Goal: Communication & Community: Answer question/provide support

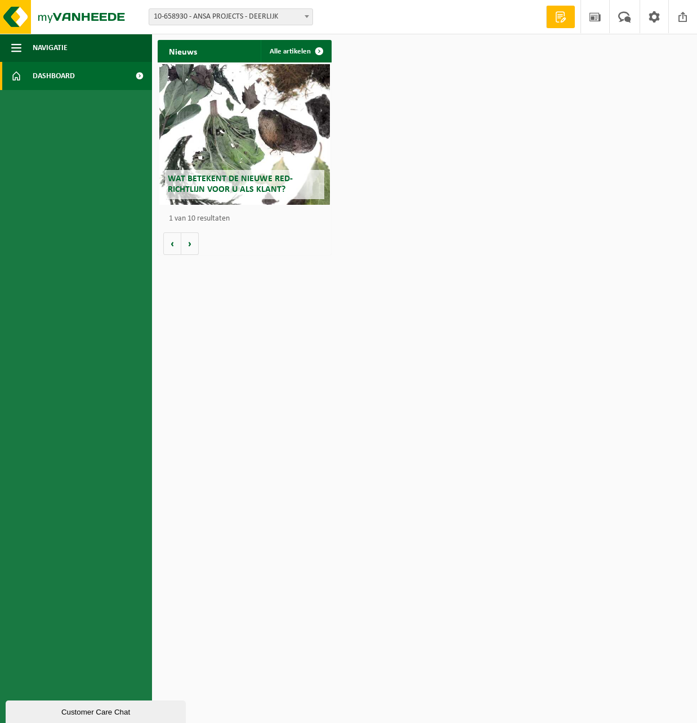
click at [0, 266] on nordpass-portal at bounding box center [0, 266] width 0 height 0
click at [137, 77] on span at bounding box center [139, 76] width 25 height 28
click at [254, 194] on span "Wat betekent de nieuwe RED-richtlijn voor u als klant?" at bounding box center [230, 184] width 125 height 20
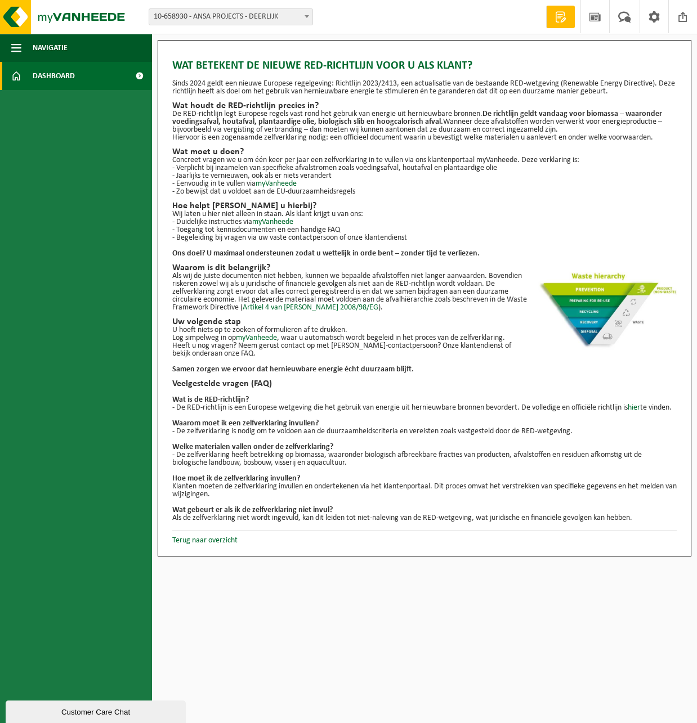
click at [56, 78] on span "Dashboard" at bounding box center [54, 76] width 42 height 28
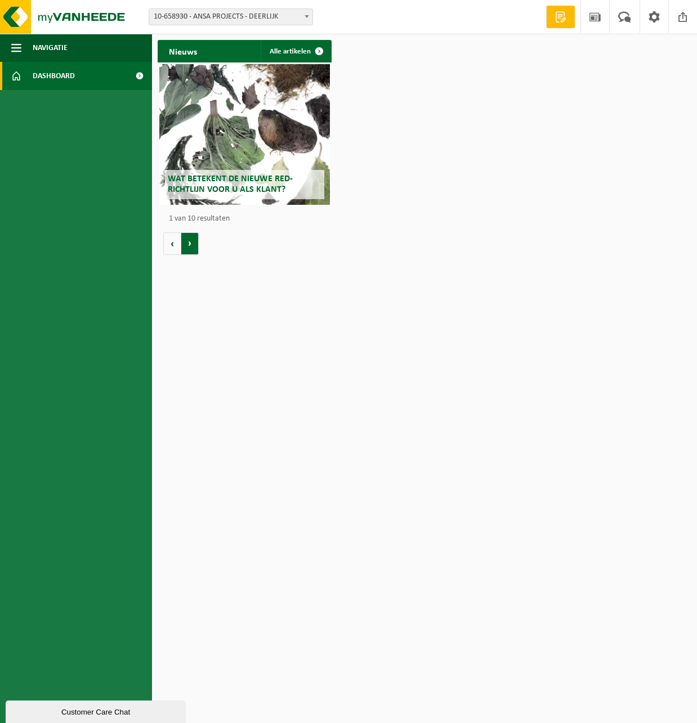
click at [195, 240] on button "Volgende" at bounding box center [189, 243] width 17 height 23
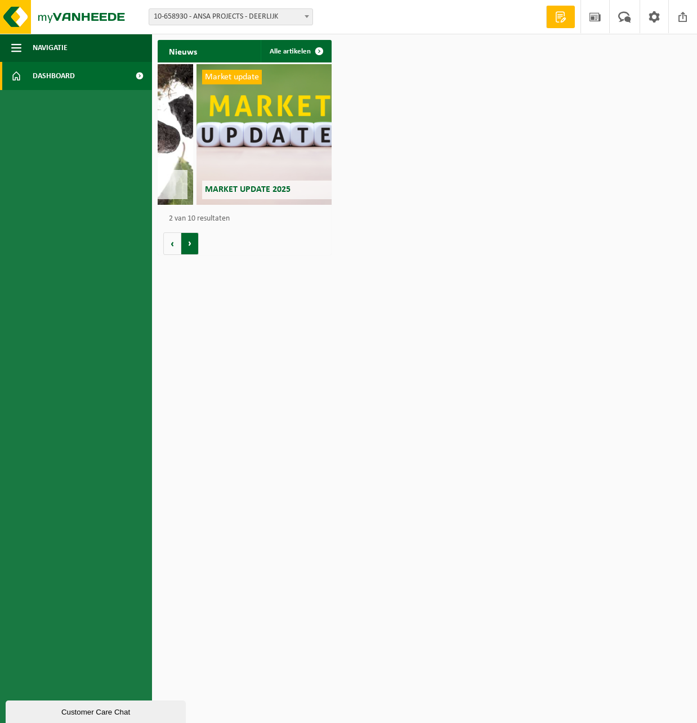
scroll to position [0, 174]
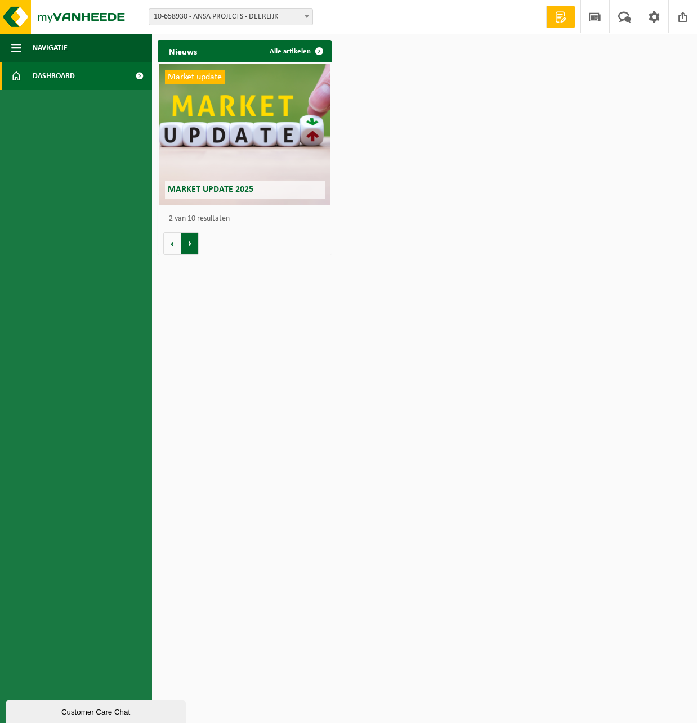
click at [195, 240] on button "Volgende" at bounding box center [189, 243] width 17 height 23
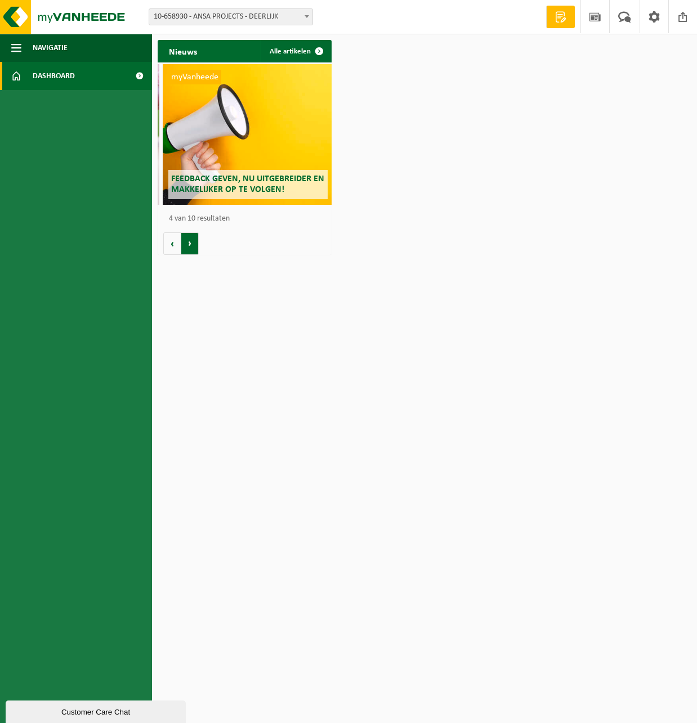
scroll to position [0, 522]
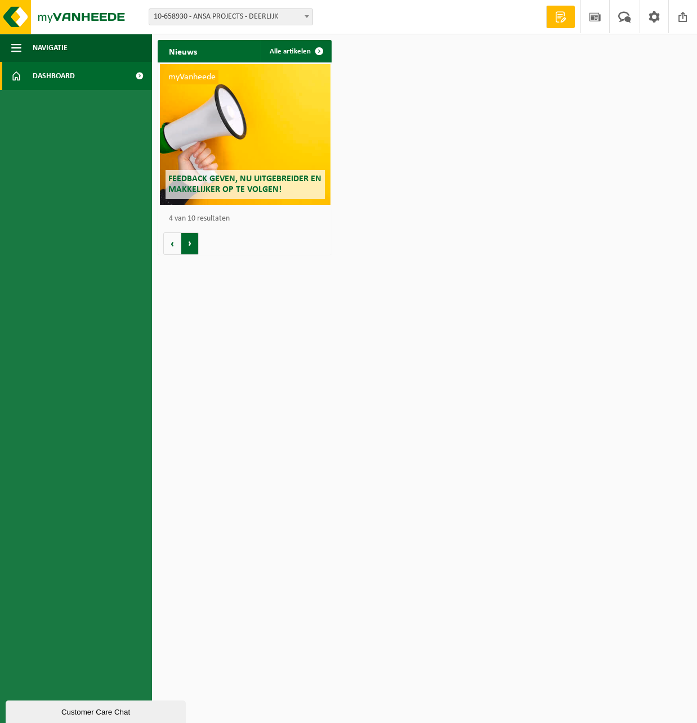
click at [195, 240] on button "Volgende" at bounding box center [189, 243] width 17 height 23
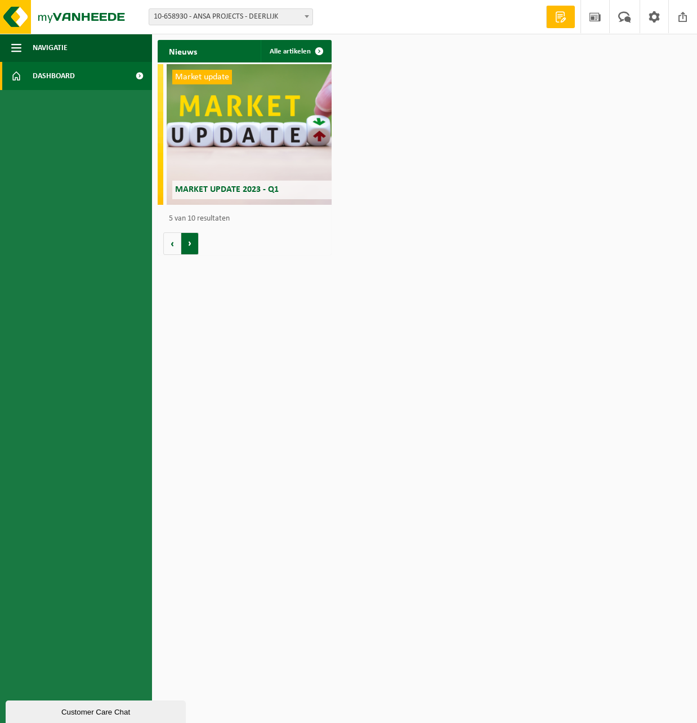
scroll to position [0, 696]
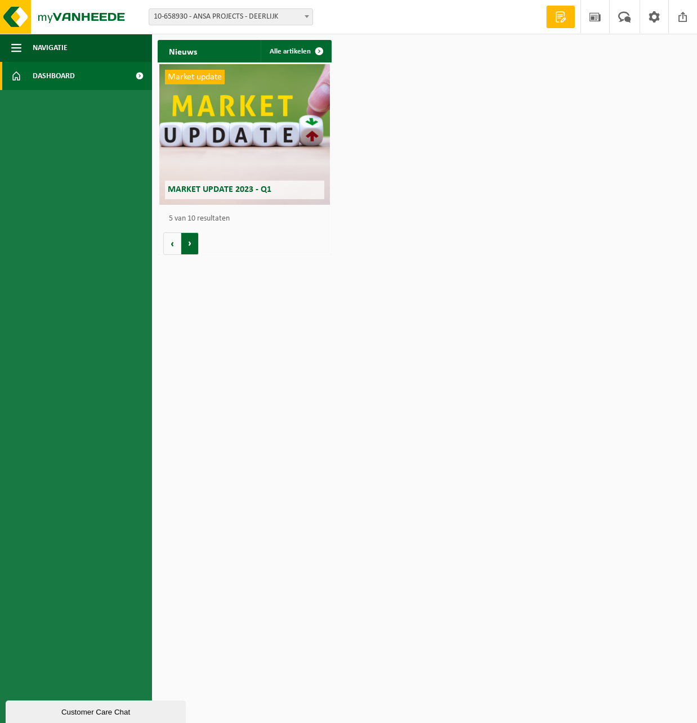
click at [195, 240] on button "Volgende" at bounding box center [189, 243] width 17 height 23
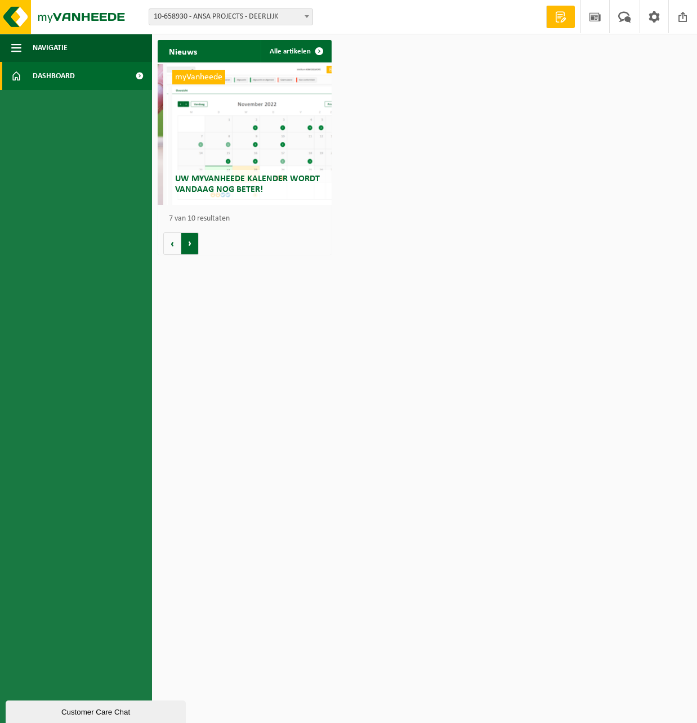
scroll to position [0, 1044]
click at [195, 240] on button "Volgende" at bounding box center [189, 243] width 17 height 23
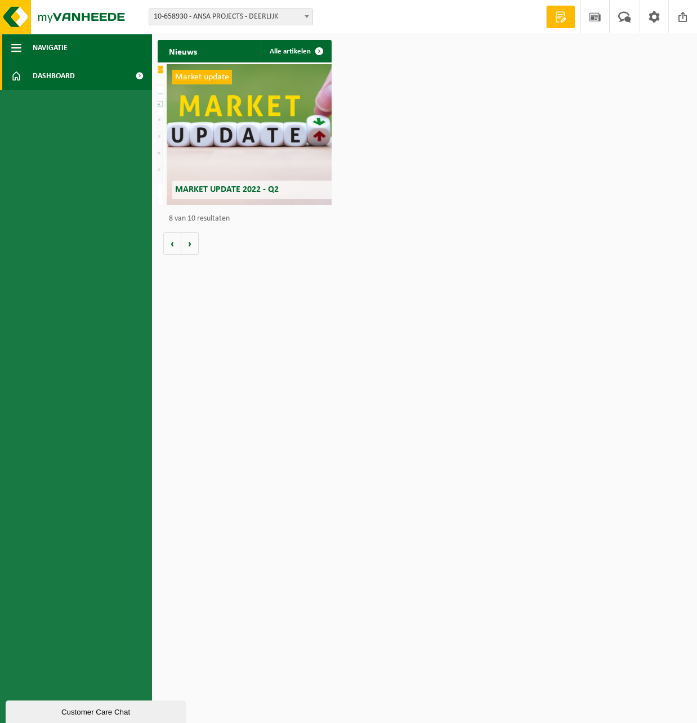
scroll to position [0, 1219]
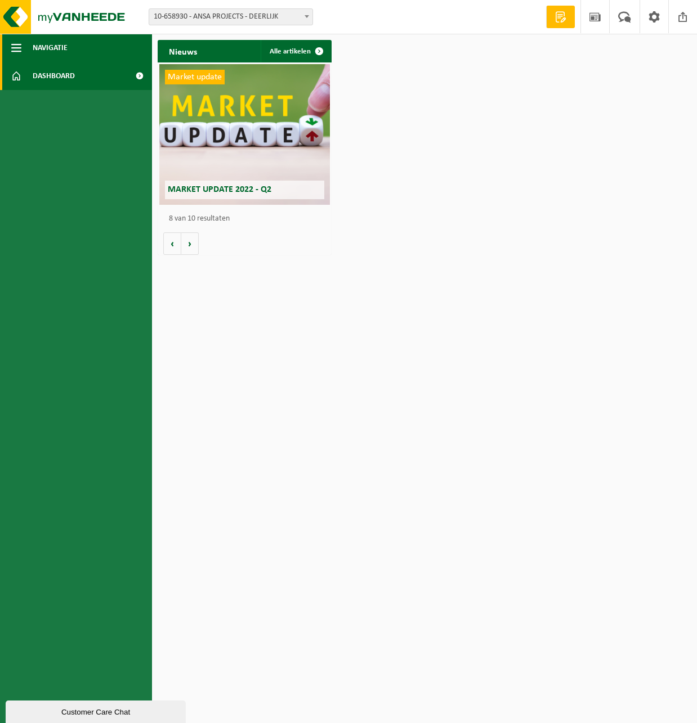
click at [17, 49] on span "button" at bounding box center [16, 48] width 10 height 28
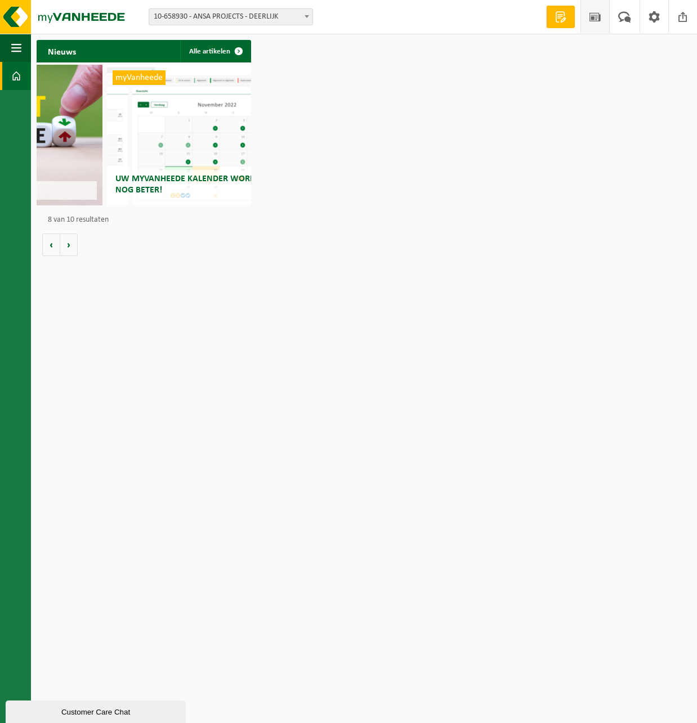
click at [594, 19] on span at bounding box center [594, 16] width 17 height 33
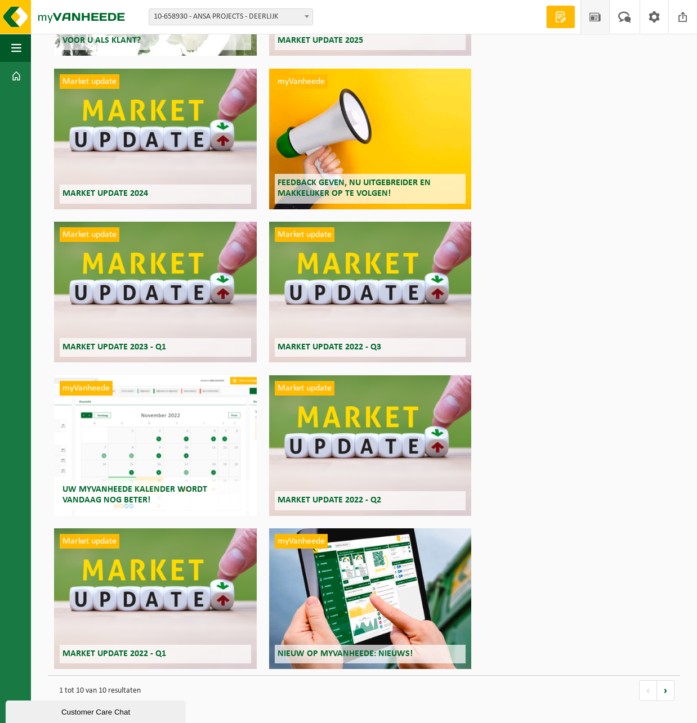
scroll to position [202, 0]
click at [633, 23] on span at bounding box center [624, 16] width 19 height 33
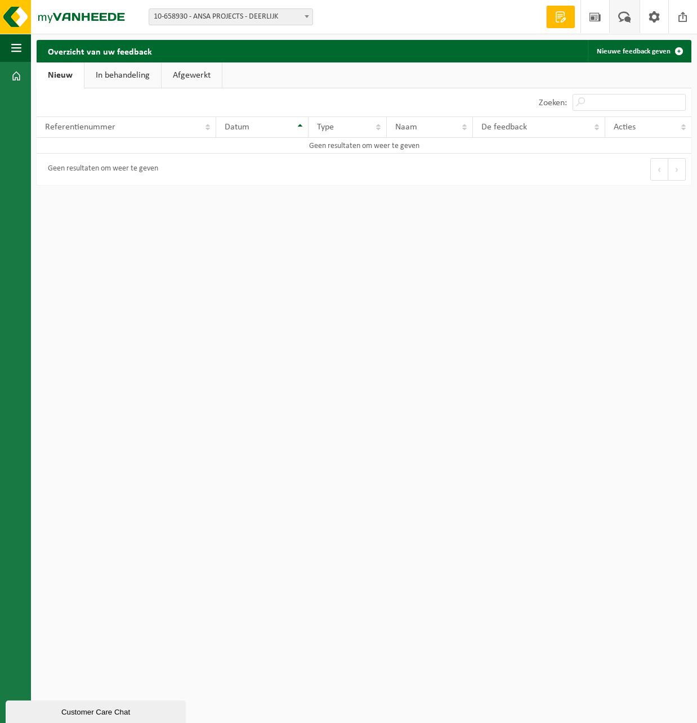
click at [134, 69] on link "In behandeling" at bounding box center [122, 75] width 77 height 26
click at [182, 74] on link "Afgewerkt" at bounding box center [193, 75] width 60 height 26
click at [603, 15] on span at bounding box center [594, 16] width 17 height 33
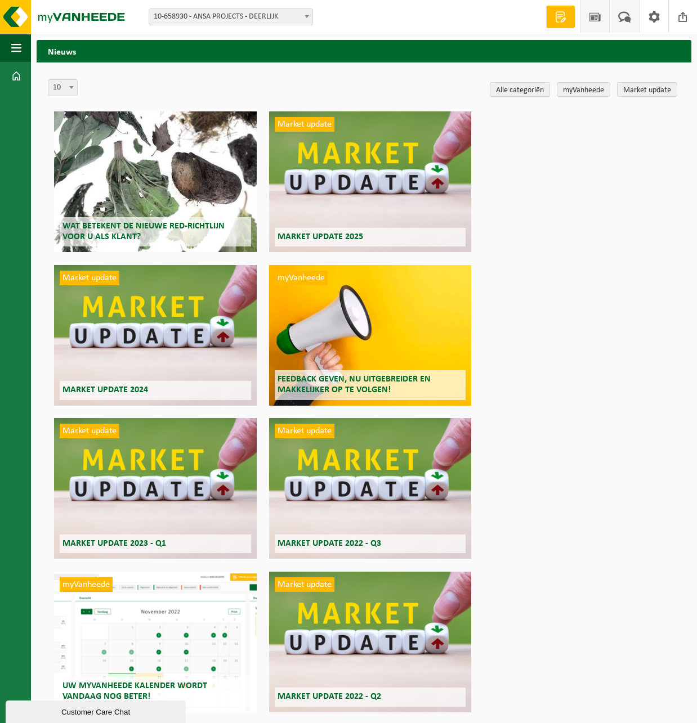
click at [624, 22] on span at bounding box center [624, 16] width 19 height 33
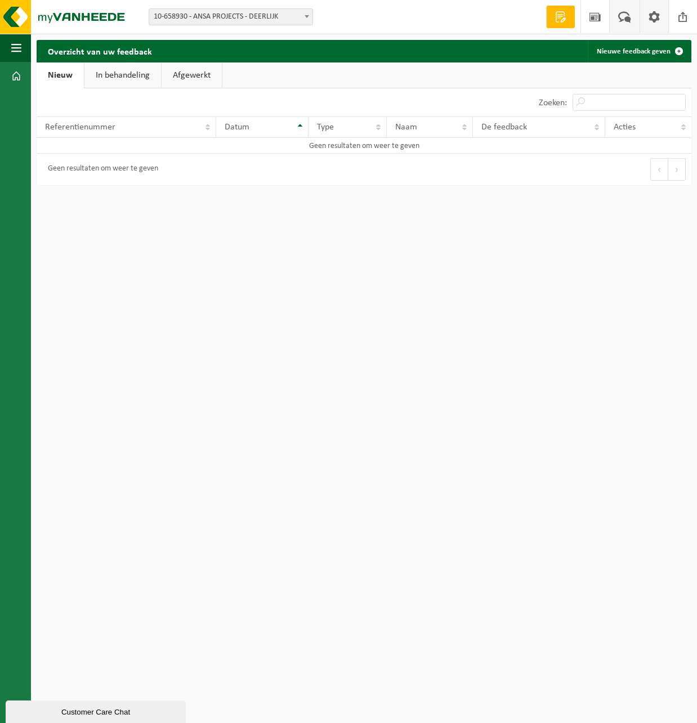
click at [654, 22] on span at bounding box center [654, 16] width 17 height 33
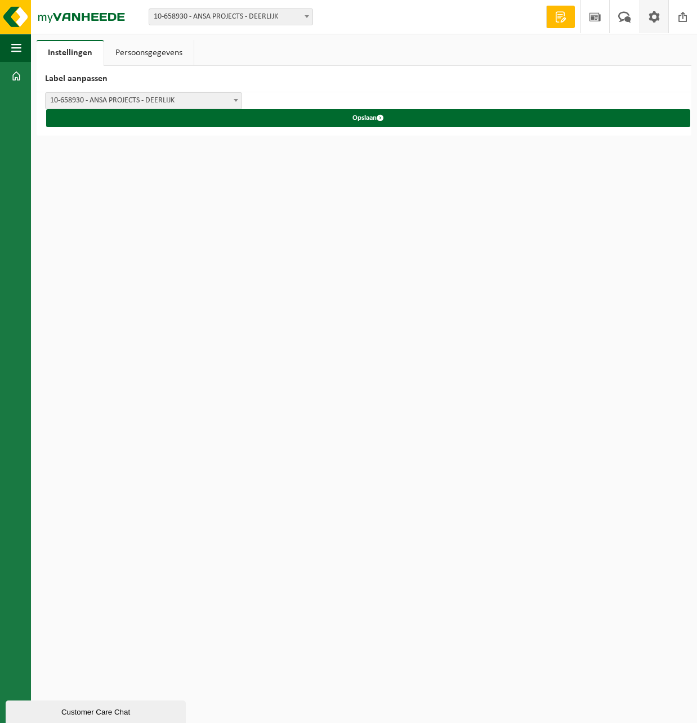
click at [153, 56] on link "Persoonsgegevens" at bounding box center [148, 53] width 89 height 26
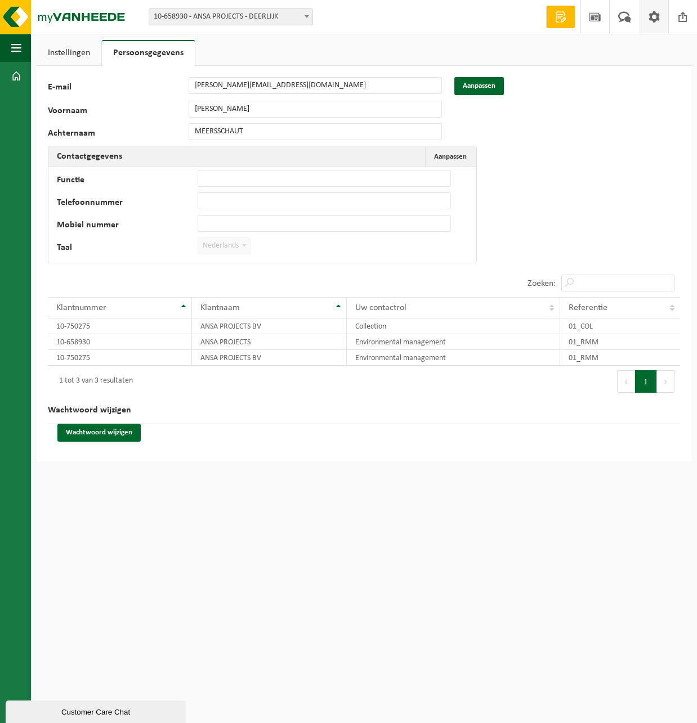
click at [75, 48] on link "Instellingen" at bounding box center [69, 53] width 65 height 26
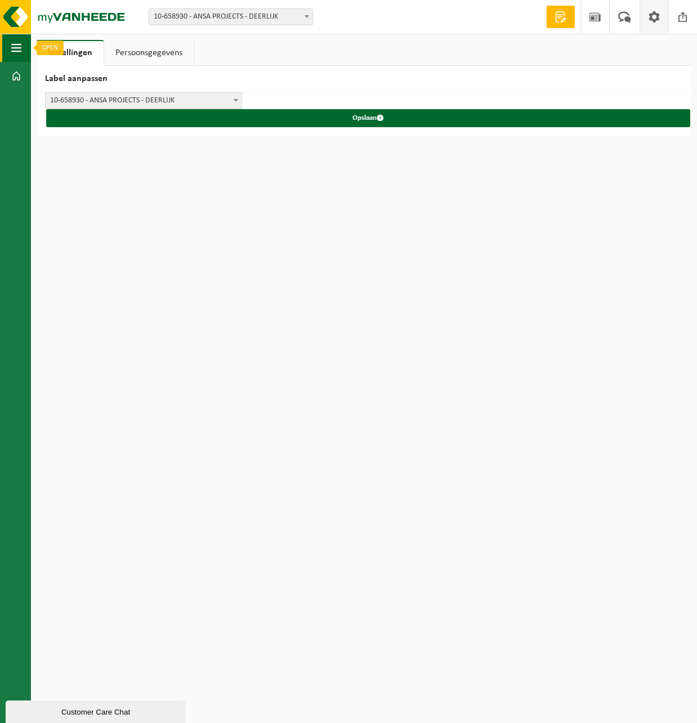
click at [5, 51] on button "Navigatie" at bounding box center [15, 48] width 31 height 28
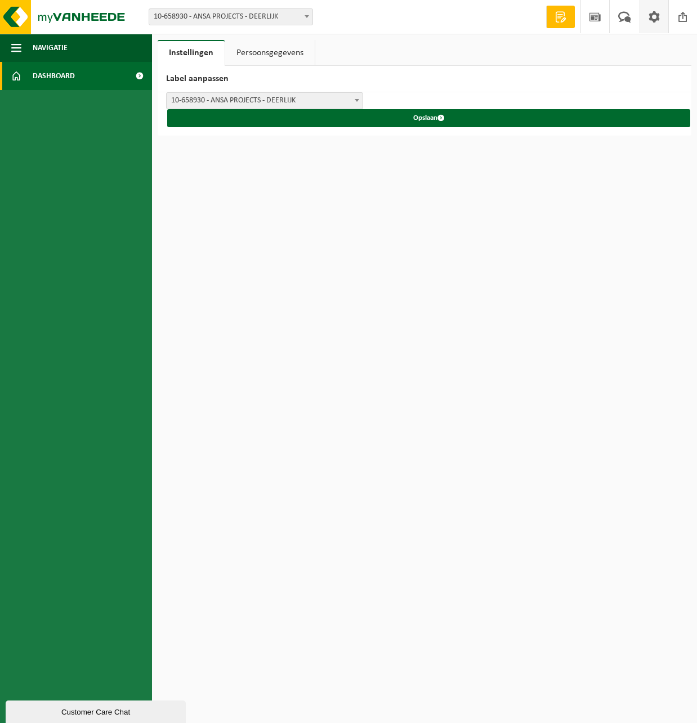
click at [49, 74] on span "Dashboard" at bounding box center [54, 76] width 42 height 28
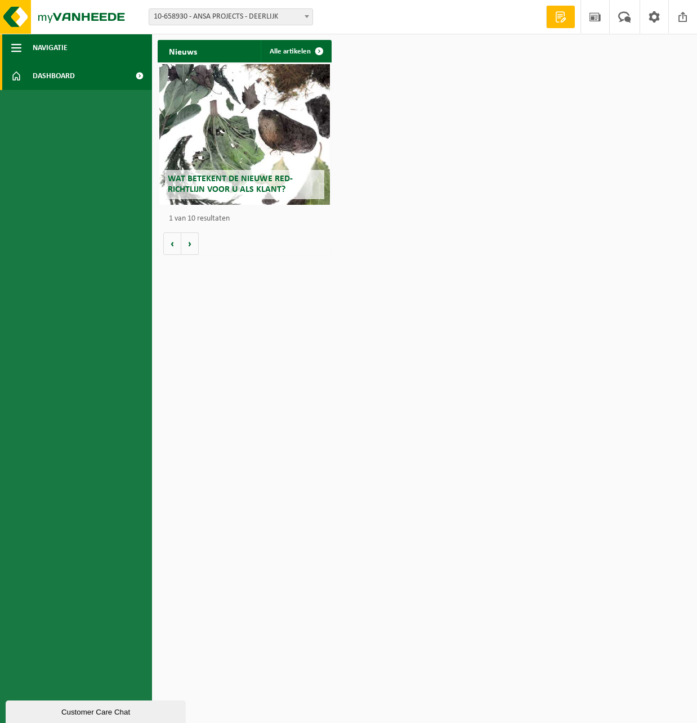
click at [24, 50] on button "Navigatie" at bounding box center [76, 48] width 152 height 28
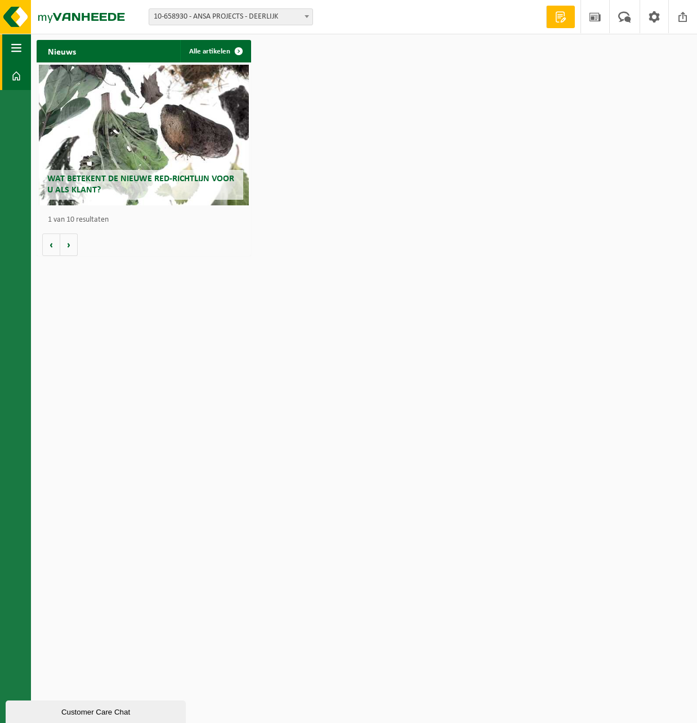
click at [24, 50] on button "Navigatie" at bounding box center [15, 48] width 31 height 28
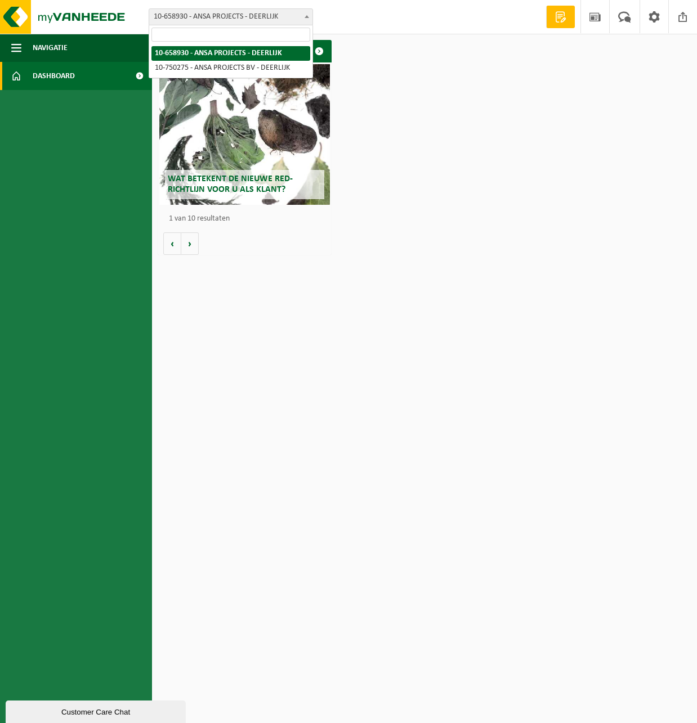
click at [235, 18] on span "10-658930 - ANSA PROJECTS - DEERLIJK" at bounding box center [230, 17] width 163 height 16
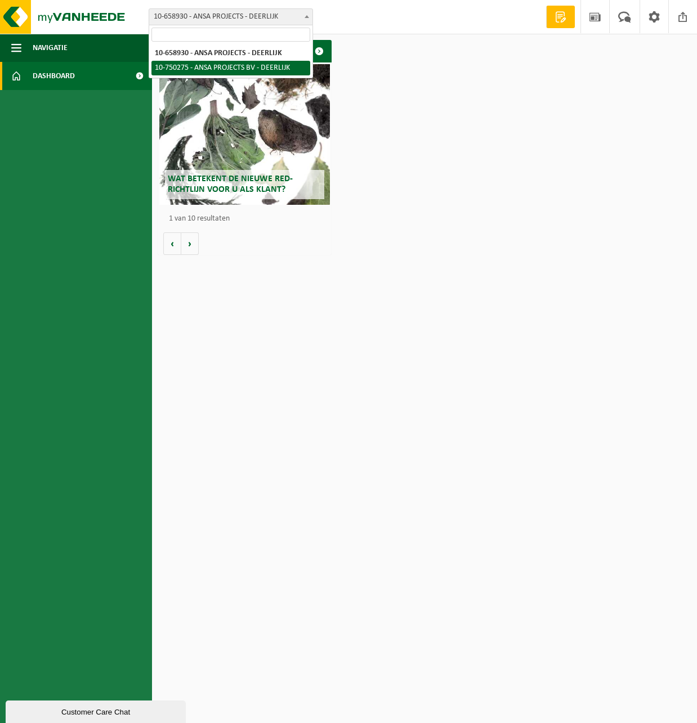
select select "104522"
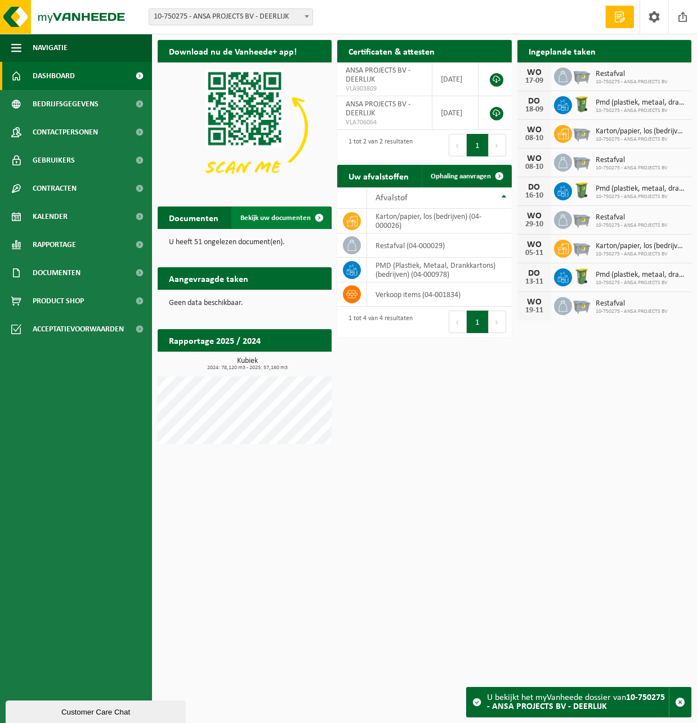
click at [324, 216] on span at bounding box center [319, 218] width 23 height 23
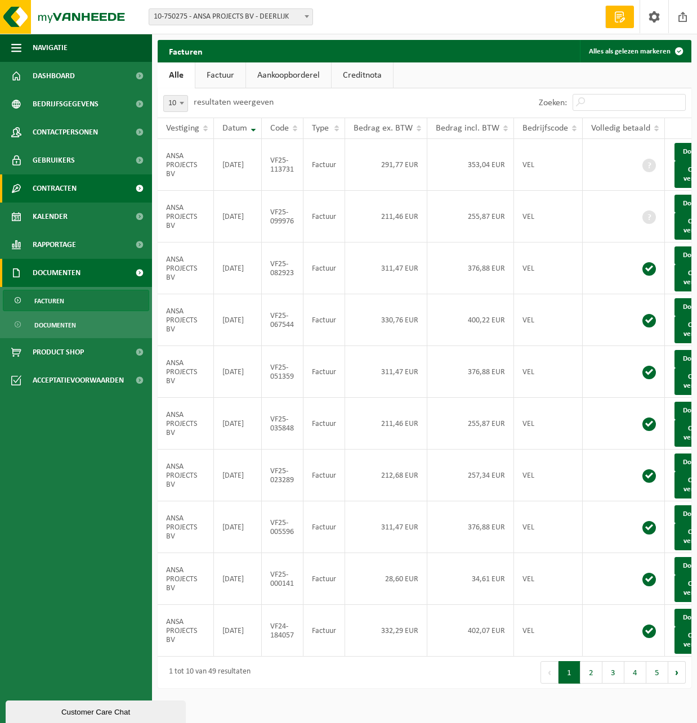
click at [65, 190] on span "Contracten" at bounding box center [55, 188] width 44 height 28
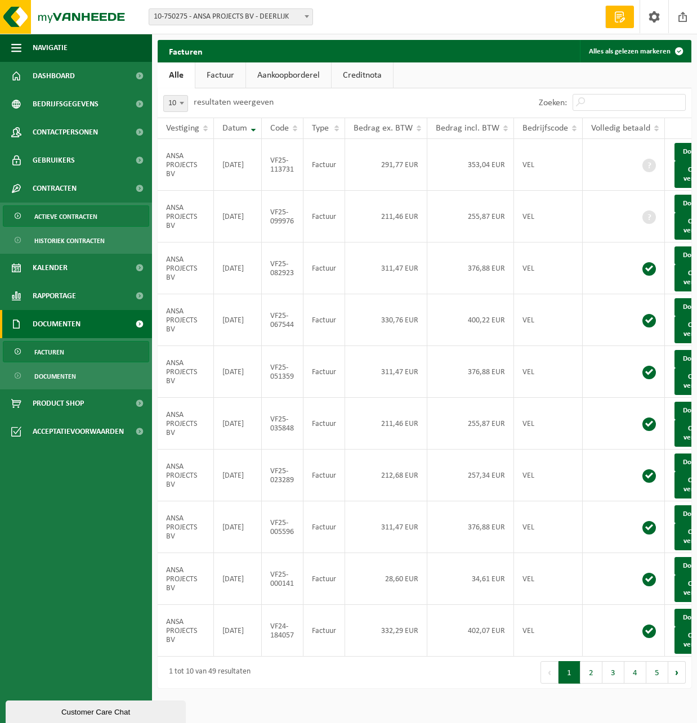
click at [75, 218] on span "Actieve contracten" at bounding box center [65, 216] width 63 height 21
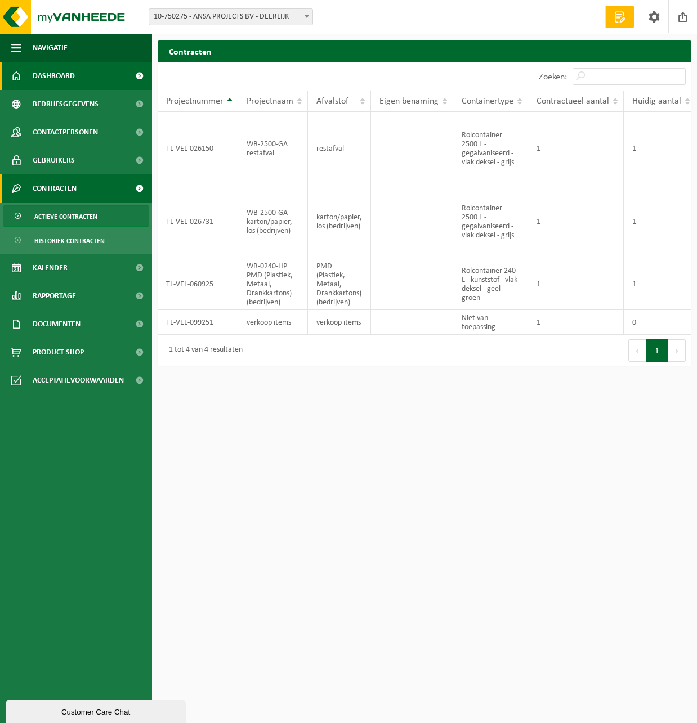
click at [67, 78] on span "Dashboard" at bounding box center [54, 76] width 42 height 28
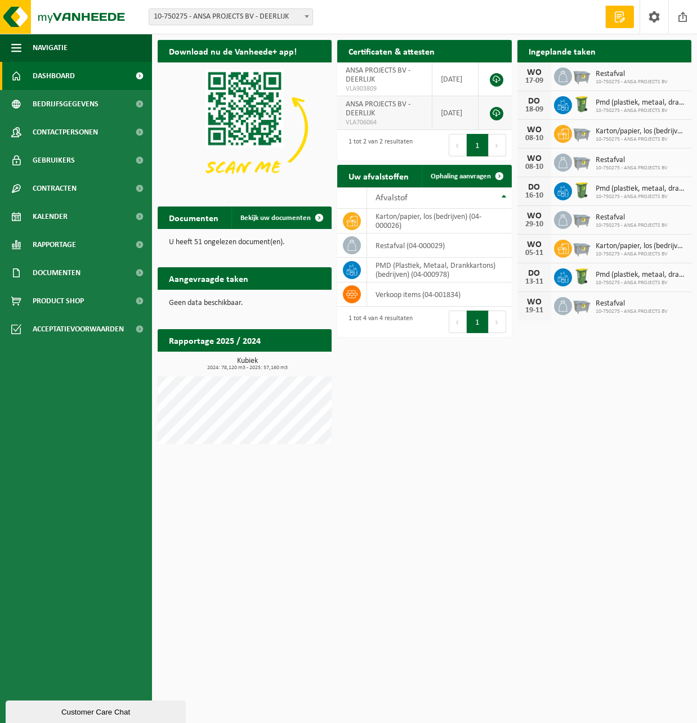
click at [498, 117] on link at bounding box center [497, 114] width 14 height 14
click at [492, 79] on link at bounding box center [497, 80] width 14 height 14
click at [66, 272] on span "Documenten" at bounding box center [57, 273] width 48 height 28
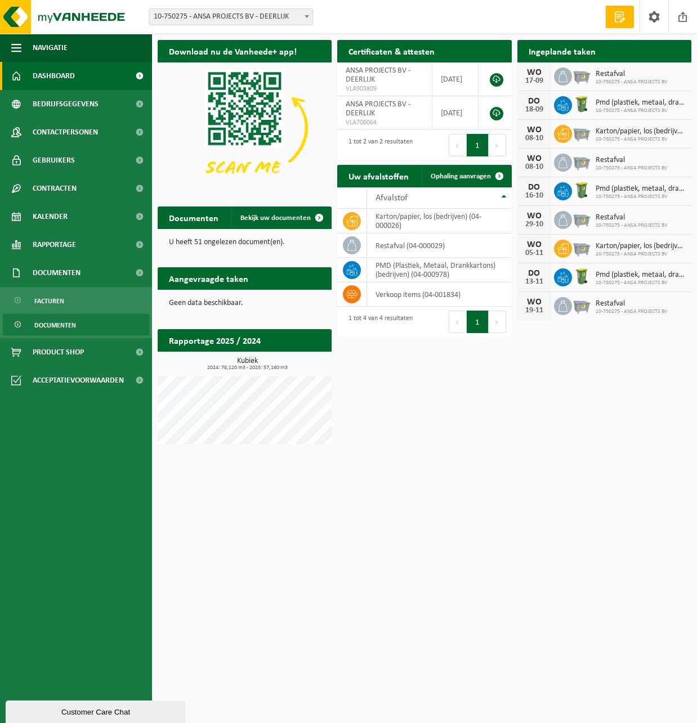
click at [70, 328] on span "Documenten" at bounding box center [55, 325] width 42 height 21
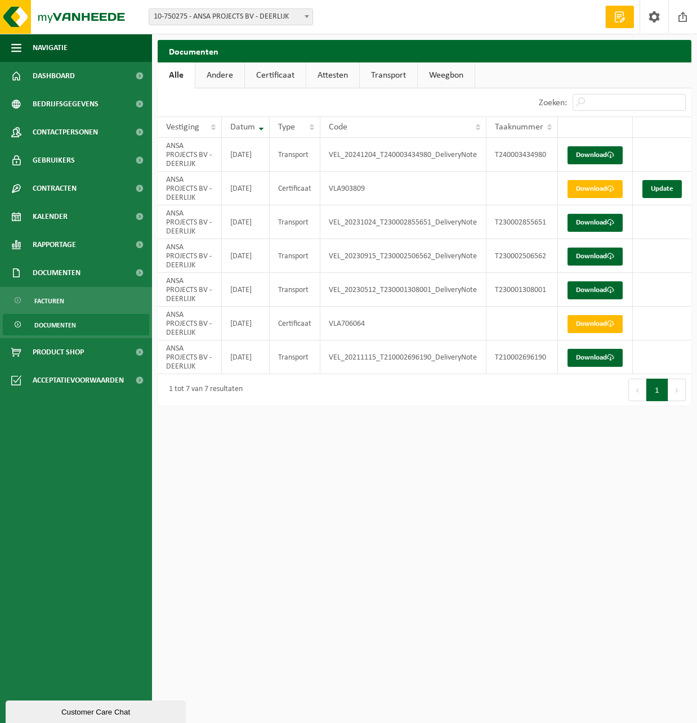
click at [223, 81] on link "Andere" at bounding box center [219, 75] width 49 height 26
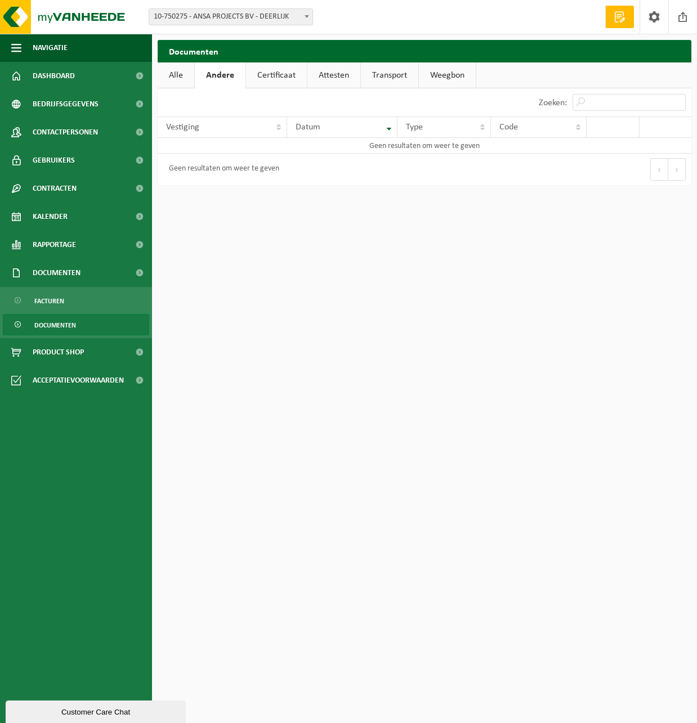
click at [268, 83] on link "Certificaat" at bounding box center [276, 75] width 61 height 26
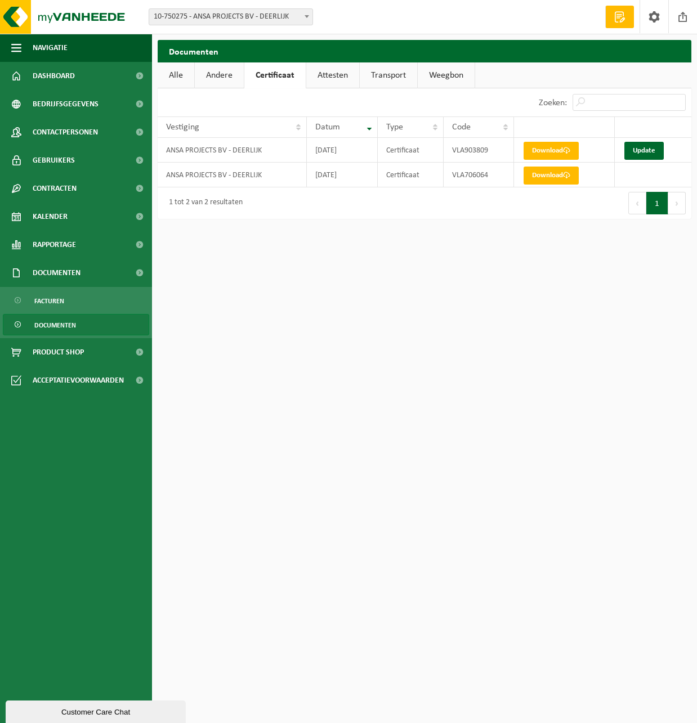
click at [326, 79] on link "Attesten" at bounding box center [332, 75] width 53 height 26
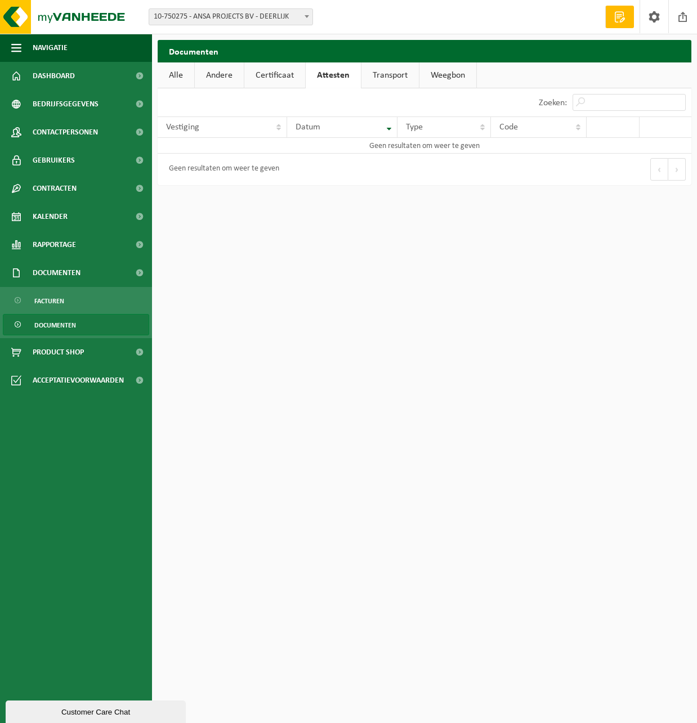
click at [379, 78] on link "Transport" at bounding box center [389, 75] width 57 height 26
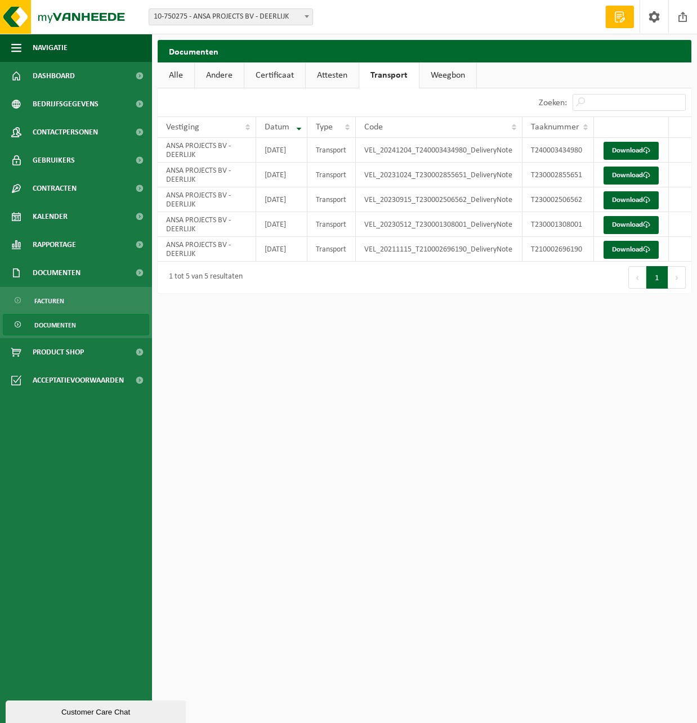
click at [433, 79] on link "Weegbon" at bounding box center [447, 75] width 57 height 26
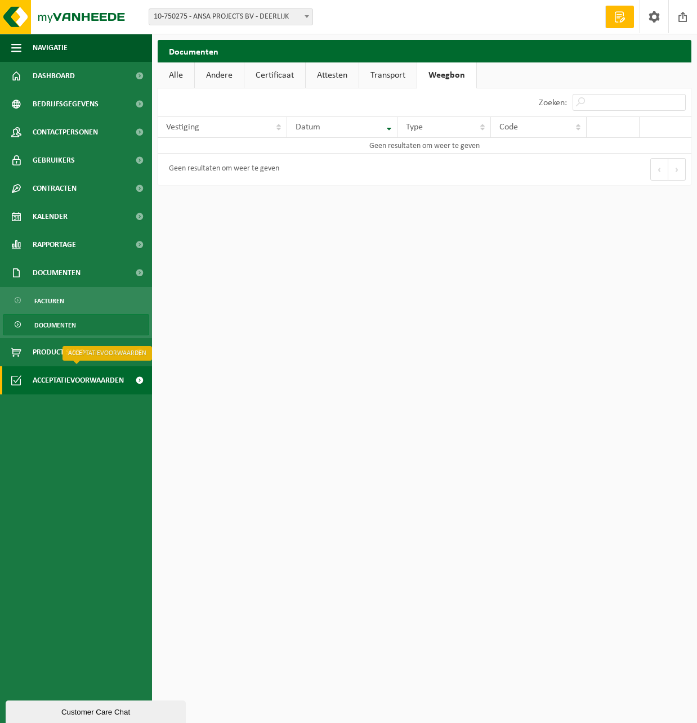
click at [105, 382] on span "Acceptatievoorwaarden" at bounding box center [78, 380] width 91 height 28
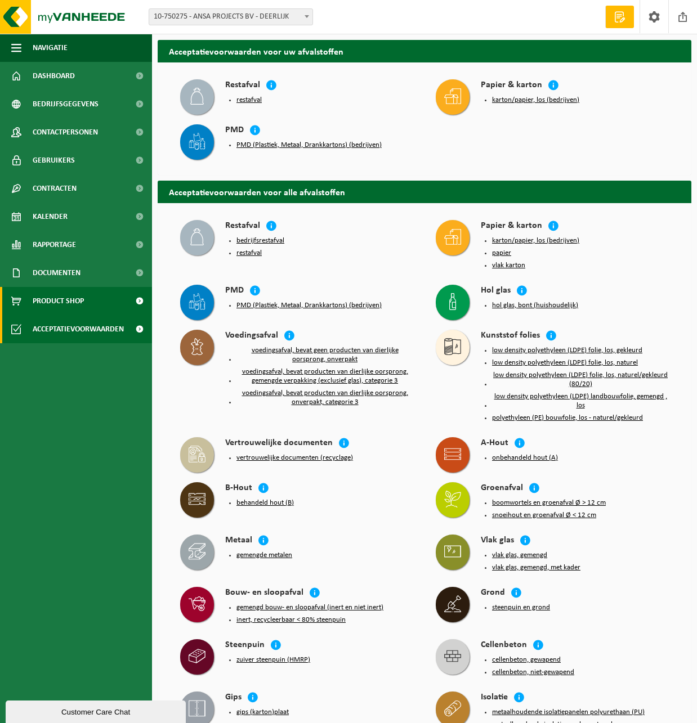
click at [72, 305] on span "Product Shop" at bounding box center [58, 301] width 51 height 28
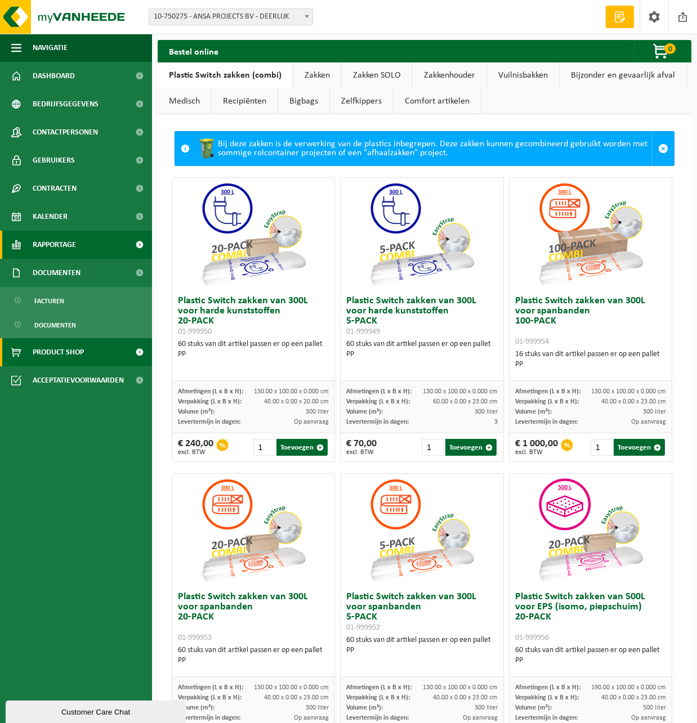
click at [63, 248] on span "Rapportage" at bounding box center [54, 245] width 43 height 28
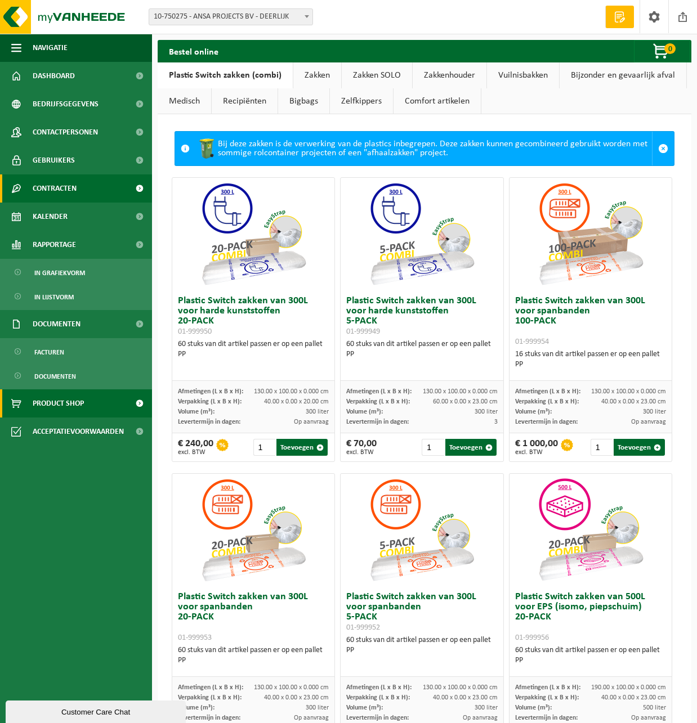
click at [61, 190] on span "Contracten" at bounding box center [55, 188] width 44 height 28
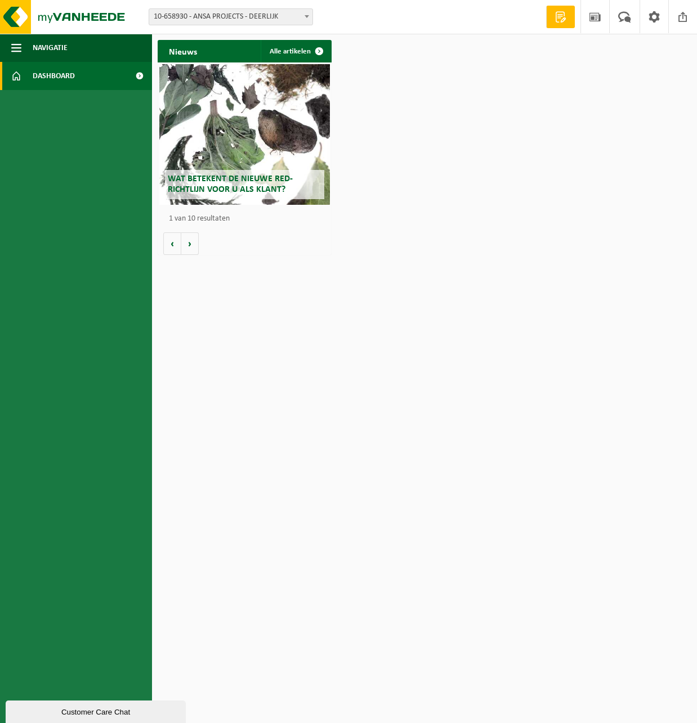
click at [250, 20] on span "10-658930 - ANSA PROJECTS - DEERLIJK" at bounding box center [230, 17] width 163 height 16
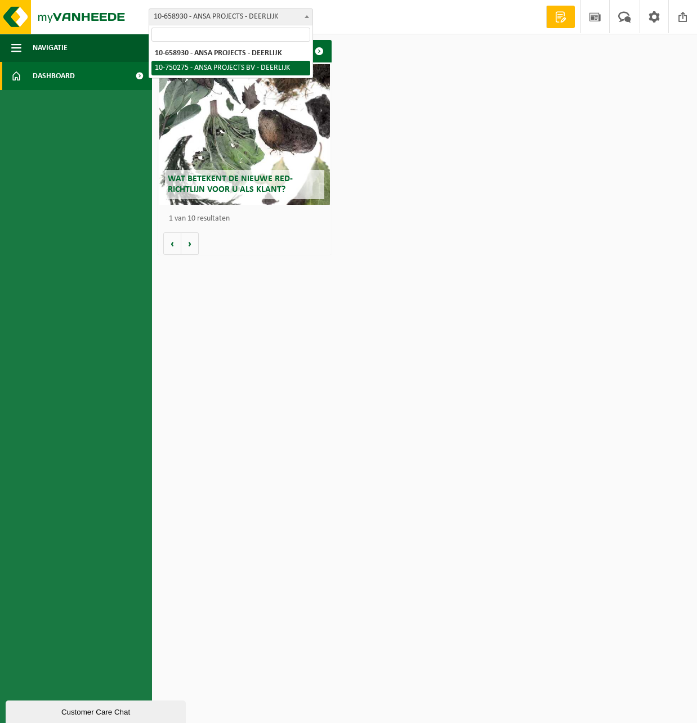
select select "104522"
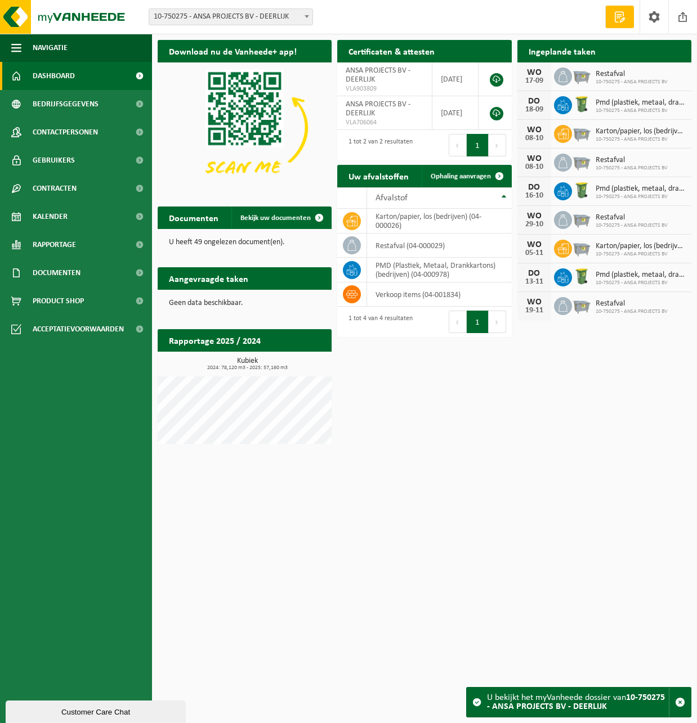
click at [615, 22] on span at bounding box center [619, 16] width 17 height 11
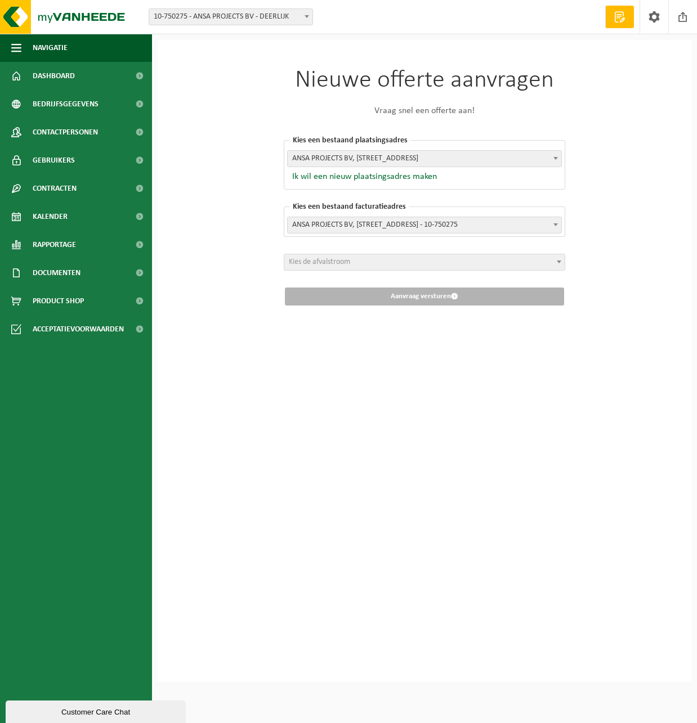
click at [82, 713] on div "Customer Care Chat" at bounding box center [95, 712] width 163 height 8
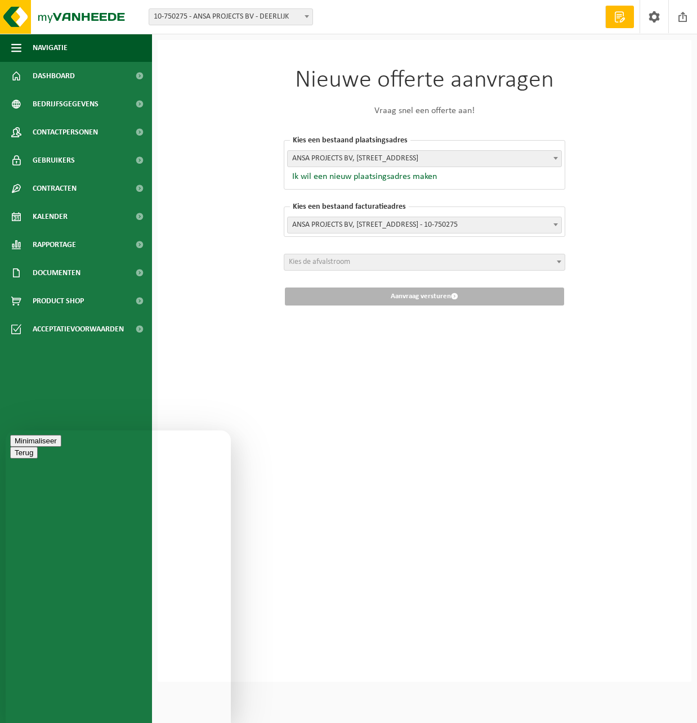
type textarea "Beste, ik kreeg een mail met dewelke dat we onze vlarema overeenkomst volledig …"
click at [53, 73] on span "Dashboard" at bounding box center [54, 76] width 42 height 28
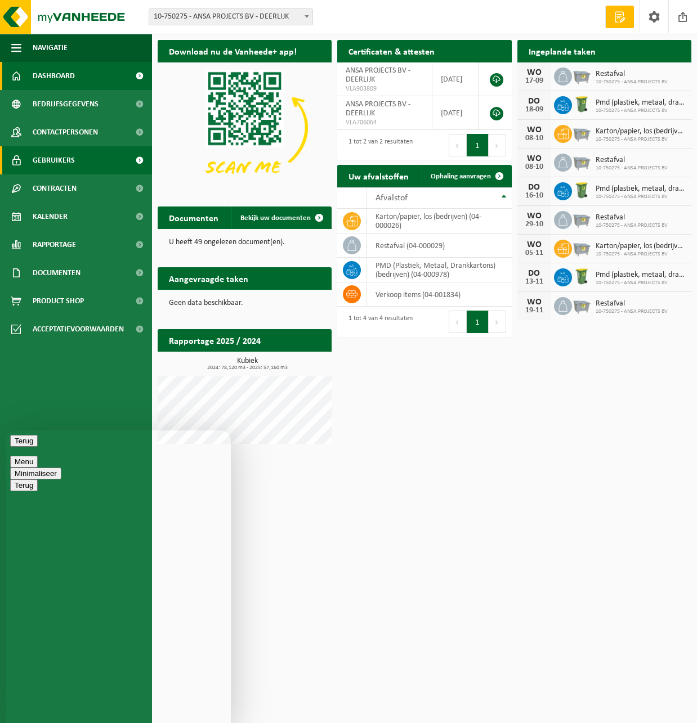
click at [53, 162] on span "Gebruikers" at bounding box center [54, 160] width 42 height 28
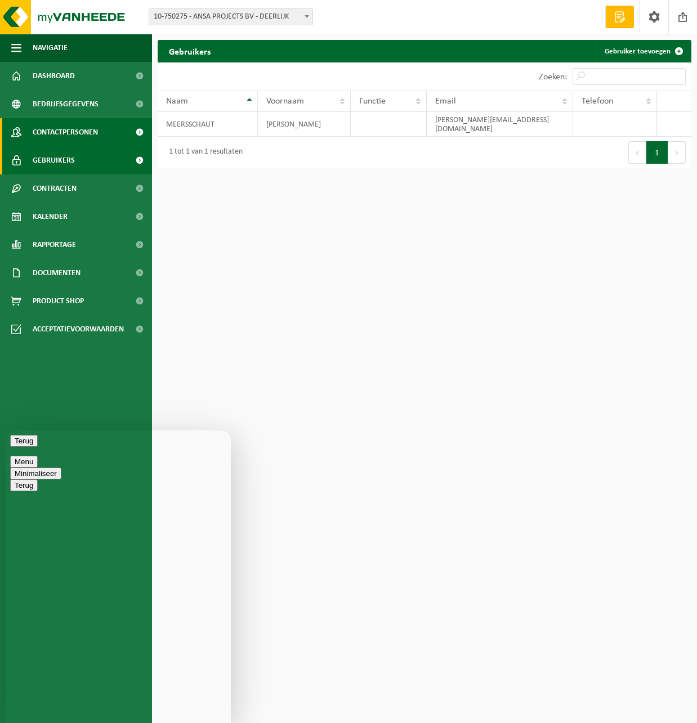
click at [56, 139] on span "Contactpersonen" at bounding box center [65, 132] width 65 height 28
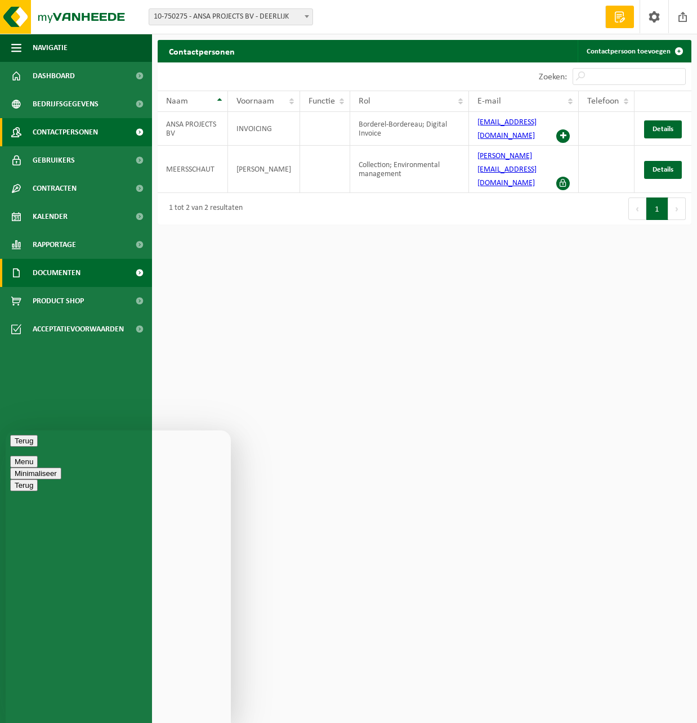
click at [70, 284] on span "Documenten" at bounding box center [57, 273] width 48 height 28
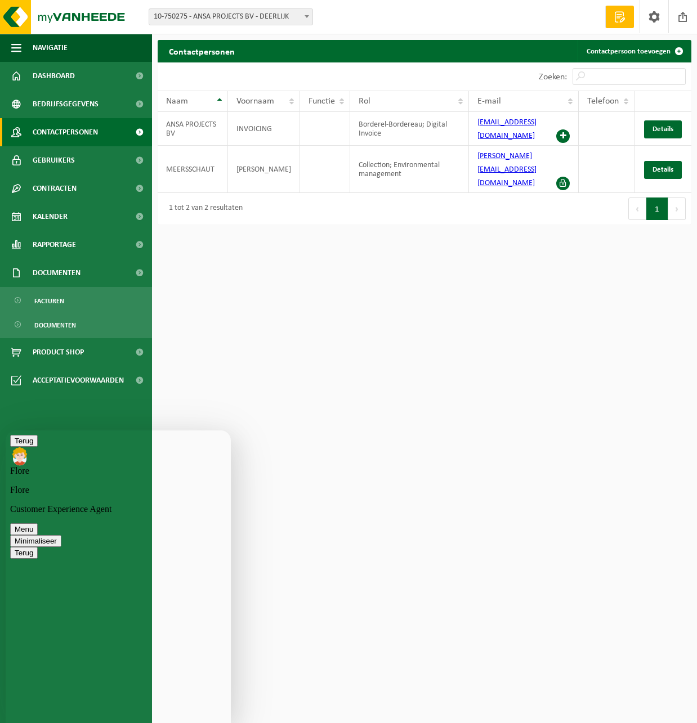
click at [504, 288] on html "Vestiging: 10-658930 - ANSA PROJECTS - DEERLIJK 10-750275 - ANSA PROJECTS BV - …" at bounding box center [348, 361] width 697 height 723
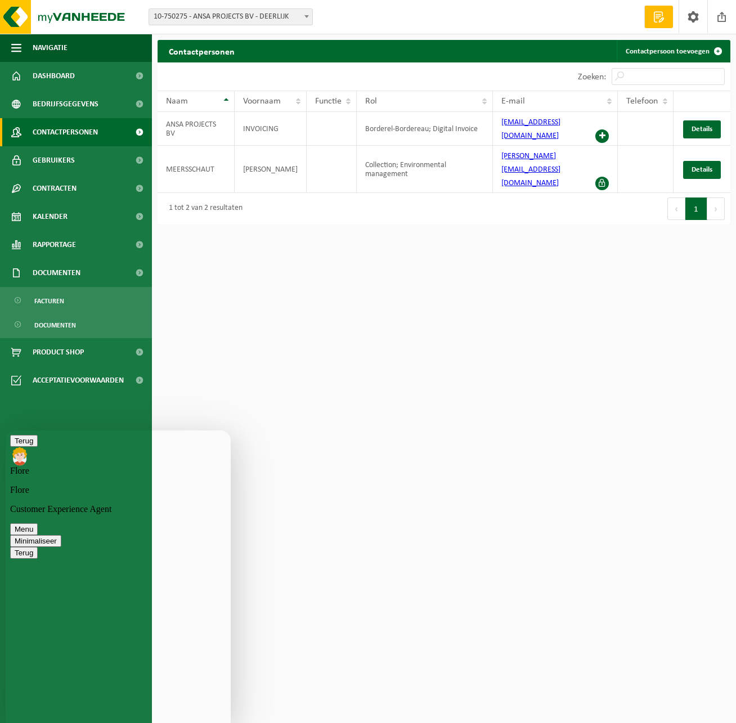
click at [315, 259] on html "Vestiging: 10-658930 - ANSA PROJECTS - DEERLIJK 10-750275 - ANSA PROJECTS BV - …" at bounding box center [368, 361] width 736 height 723
click at [42, 68] on span "Dashboard" at bounding box center [54, 76] width 42 height 28
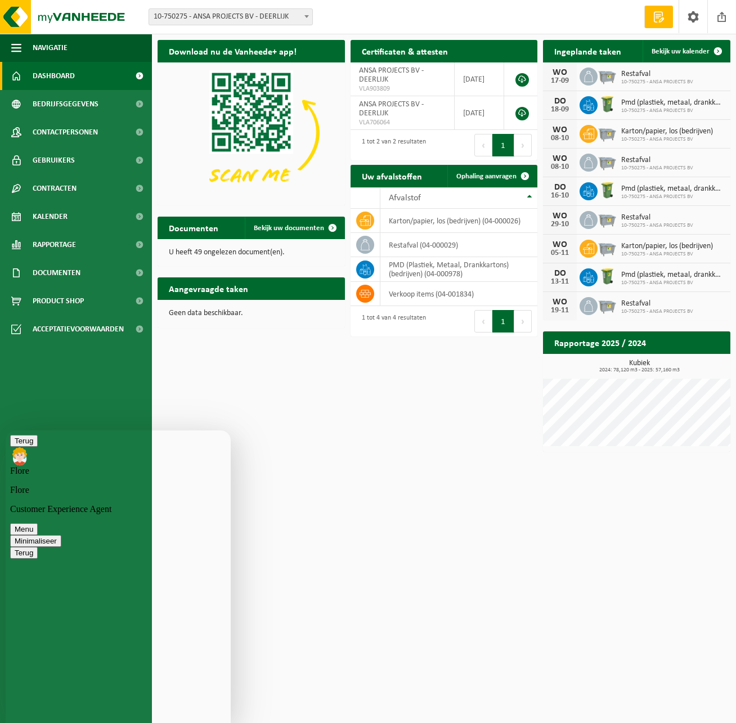
scroll to position [122, 0]
type textarea "i"
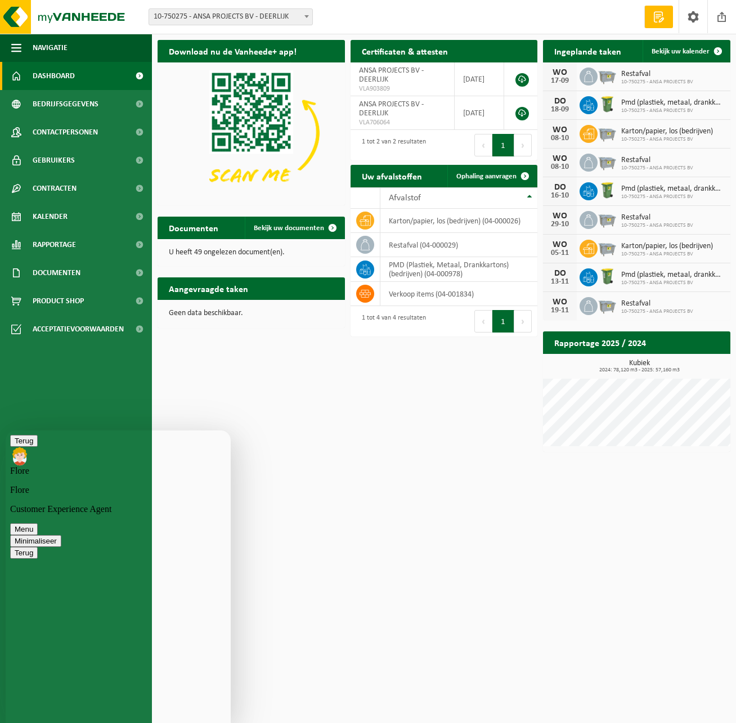
scroll to position [313, 0]
click at [59, 269] on span "Documenten" at bounding box center [57, 273] width 48 height 28
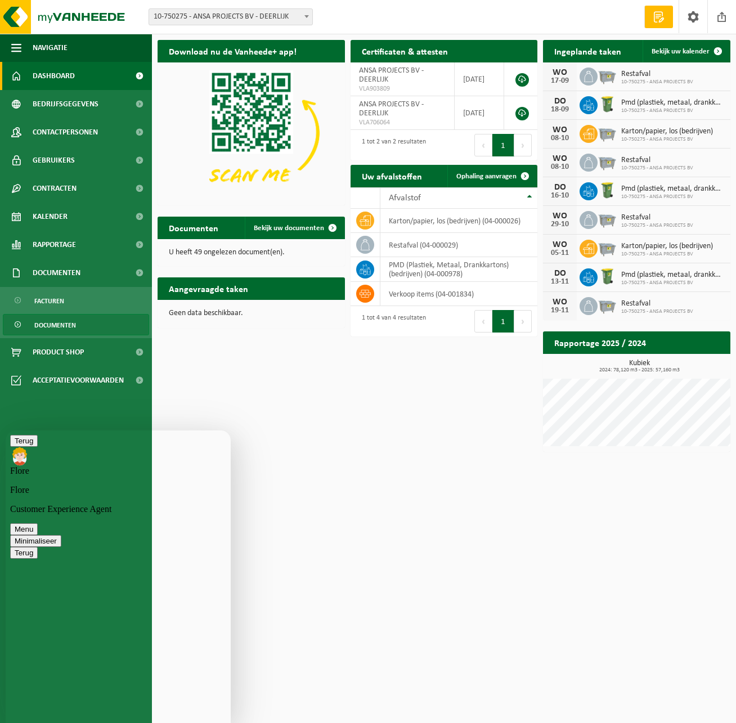
click at [67, 323] on span "Documenten" at bounding box center [55, 325] width 42 height 21
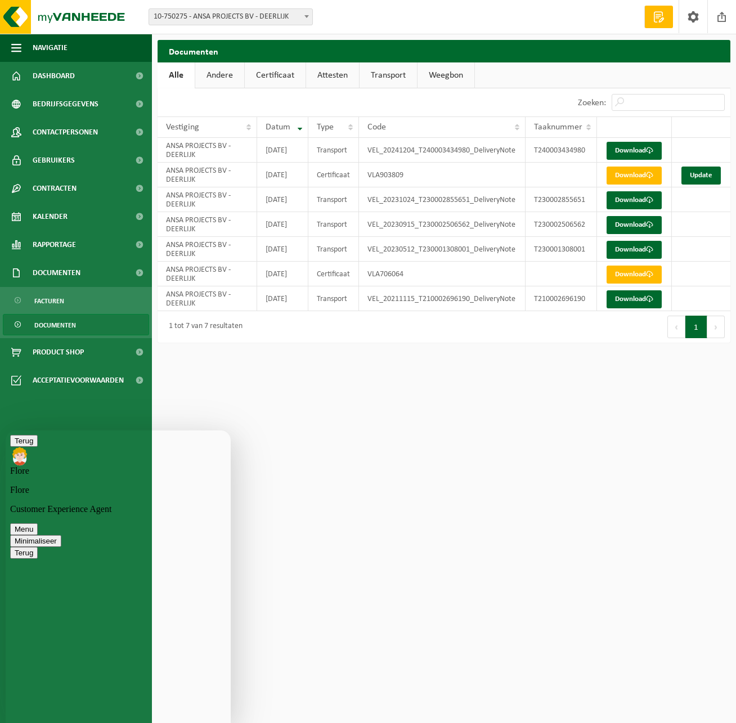
click at [286, 75] on link "Certificaat" at bounding box center [275, 75] width 61 height 26
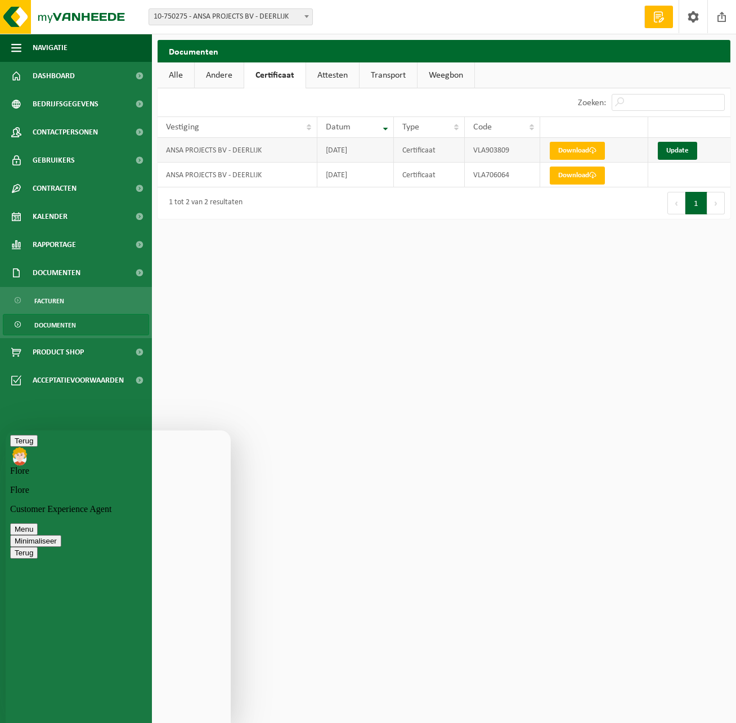
scroll to position [341, 0]
type textarea "kan het dat dat al dateert van [DATE]"
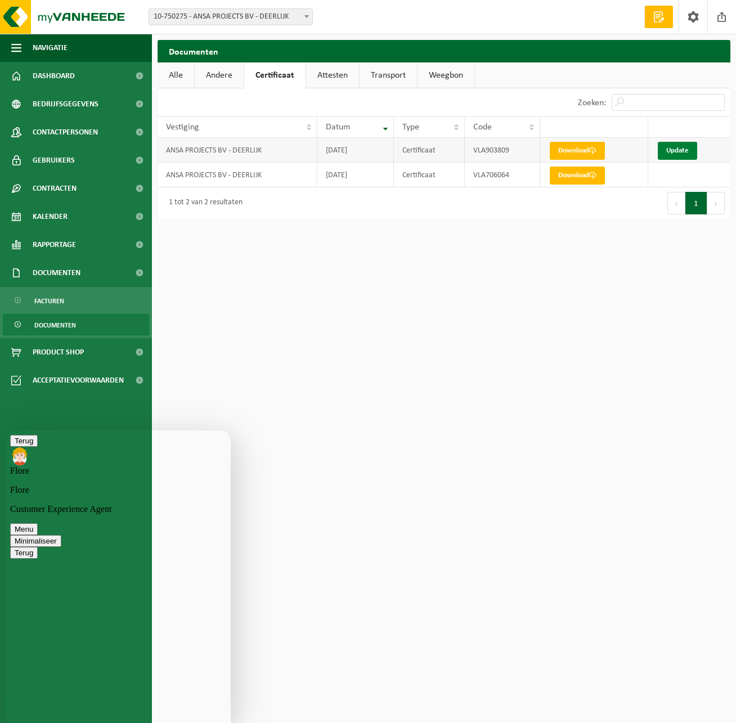
click at [684, 151] on link "Update" at bounding box center [677, 151] width 39 height 18
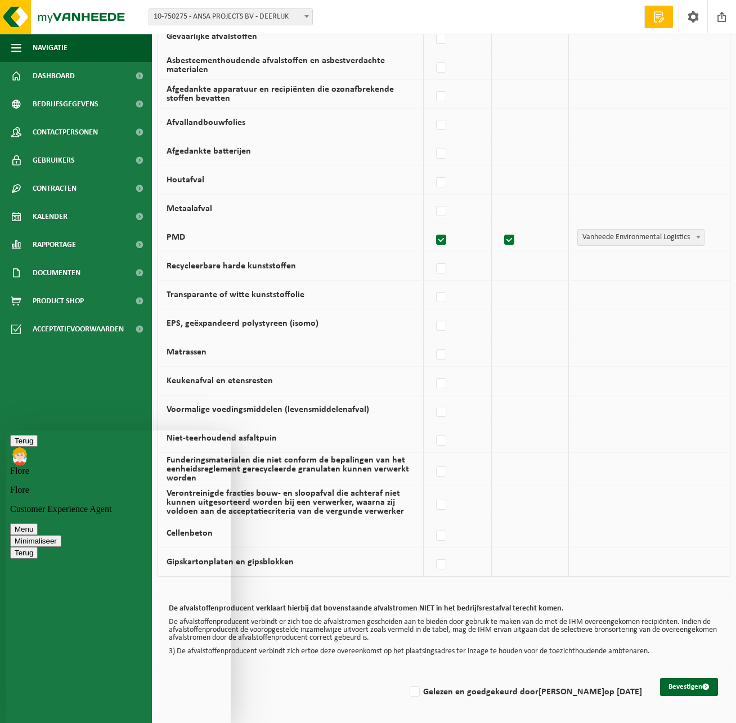
scroll to position [474, 0]
click at [444, 265] on label at bounding box center [442, 269] width 16 height 17
click at [432, 255] on input "Recycleerbare harde kunststoffen" at bounding box center [432, 254] width 1 height 1
checkbox input "true"
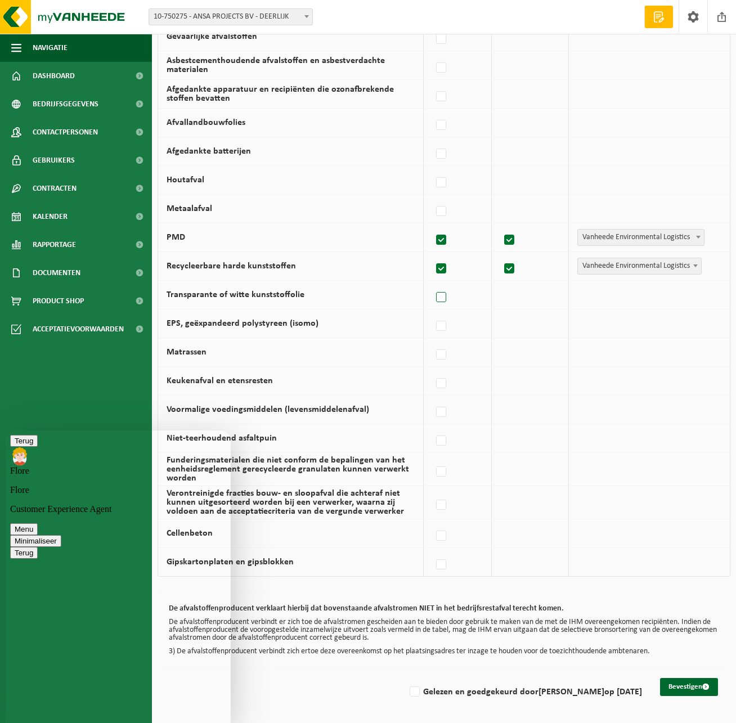
scroll to position [631, 0]
click at [441, 290] on label at bounding box center [442, 297] width 16 height 17
click at [432, 284] on input "Transparante of witte kunststoffolie" at bounding box center [432, 283] width 1 height 1
checkbox input "true"
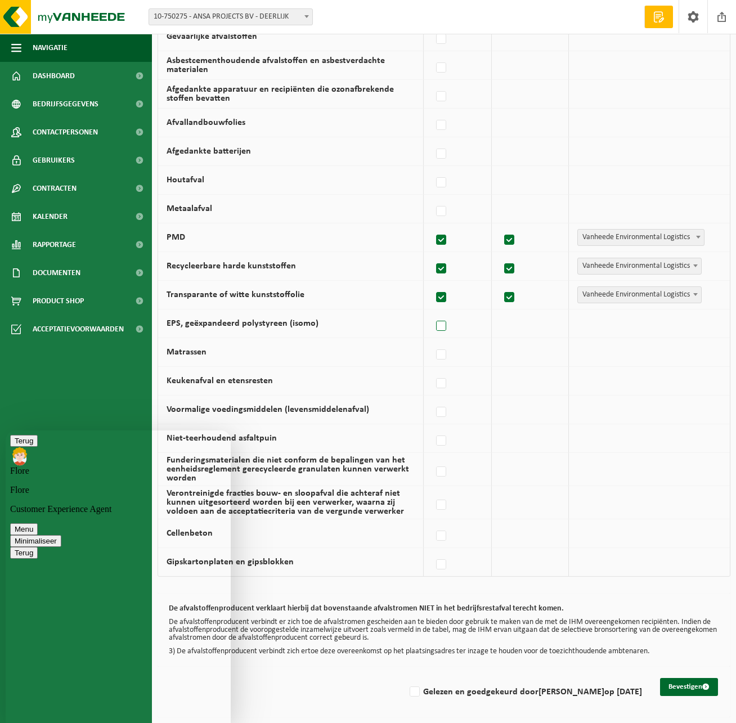
click at [446, 318] on label at bounding box center [442, 326] width 16 height 17
click at [432, 312] on input "EPS, geëxpandeerd polystyreen (isomo)" at bounding box center [432, 312] width 1 height 1
checkbox input "true"
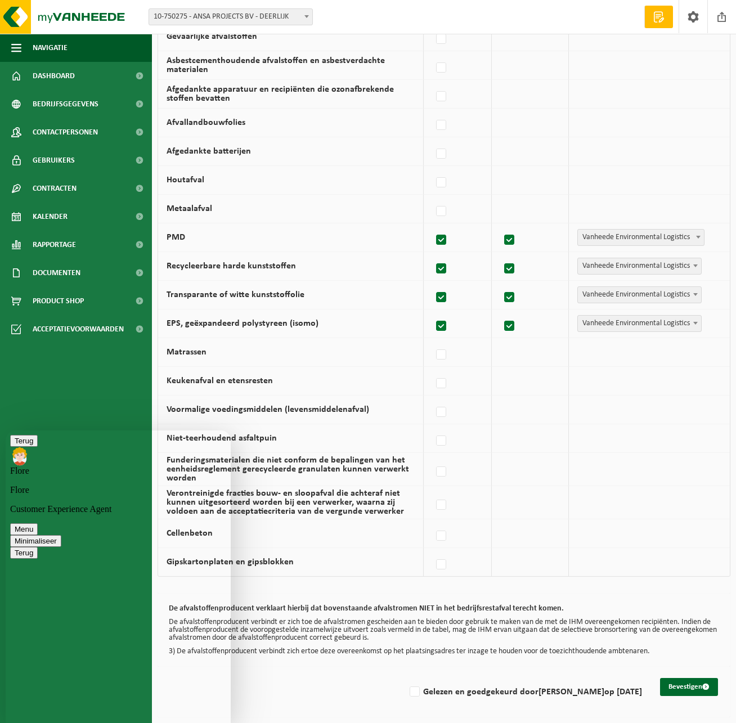
drag, startPoint x: 156, startPoint y: 450, endPoint x: 91, endPoint y: 460, distance: 66.0
click at [89, 460] on div "Terug [PERSON_NAME] Customer Experience Agent Menu Minimaliseer" at bounding box center [118, 491] width 216 height 112
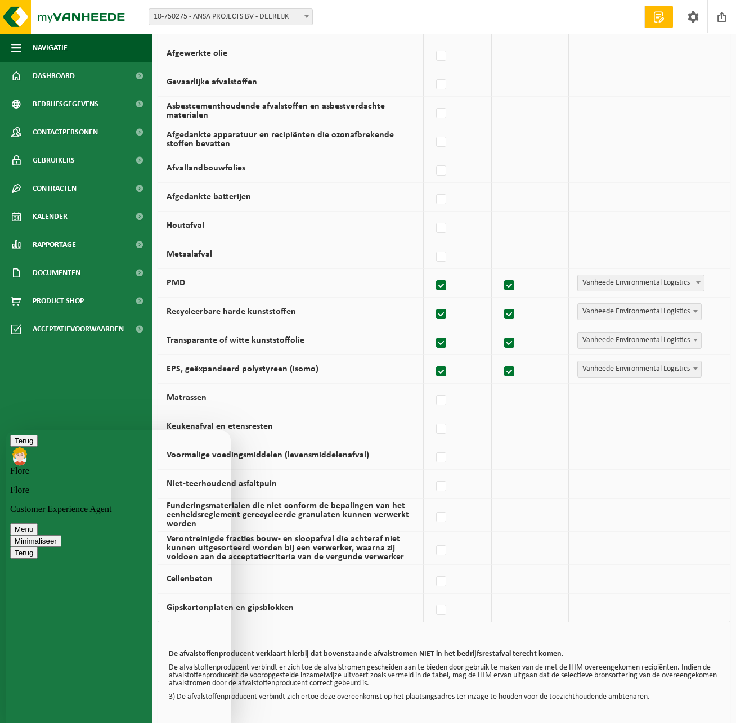
scroll to position [422, 0]
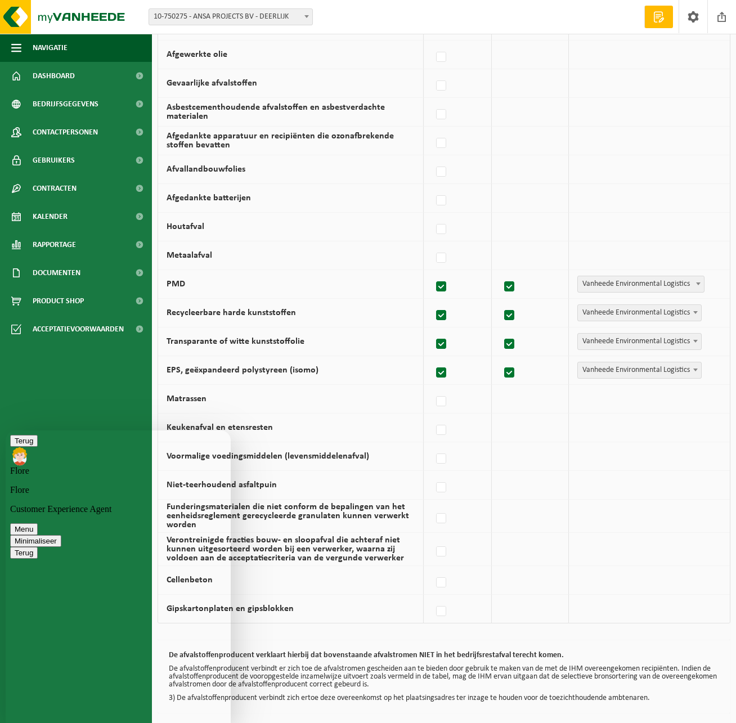
type textarea "ok bedankt"
click at [222, 449] on div "Terug [PERSON_NAME] Customer Experience Agent Menu Minimaliseer" at bounding box center [118, 491] width 216 height 112
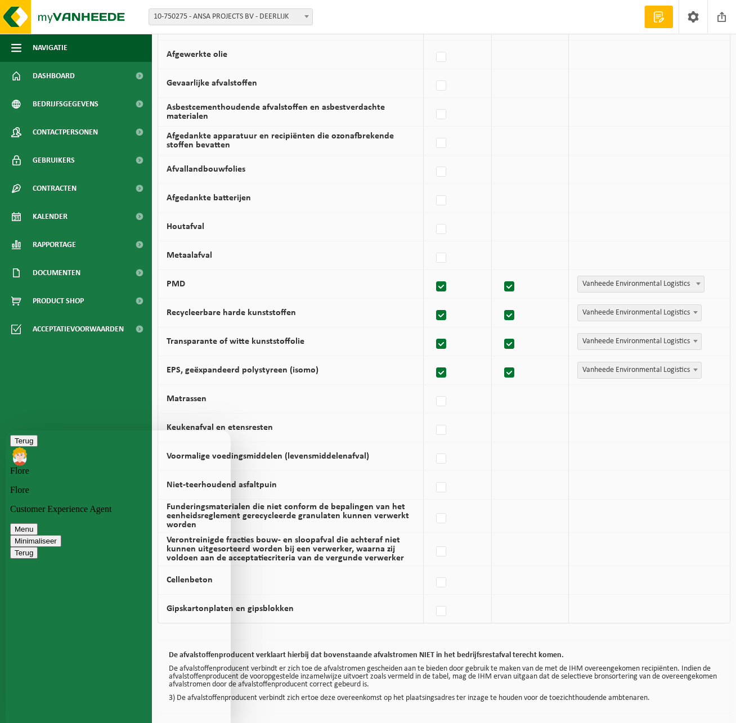
click at [61, 535] on button "Minimaliseer" at bounding box center [35, 541] width 51 height 12
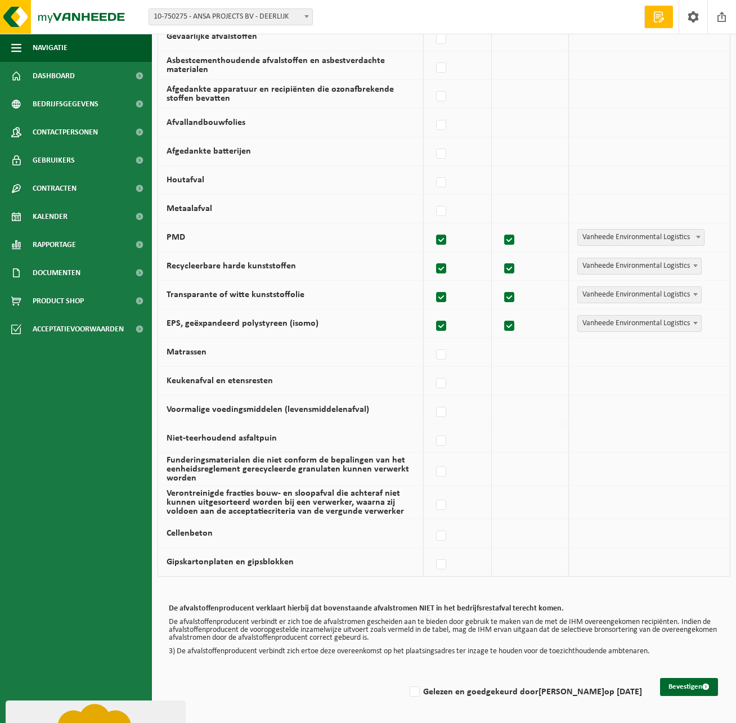
scroll to position [474, 0]
click at [408, 687] on label "Gelezen en goedgekeurd door SAM MEERSSCHAUT op 15/09/25" at bounding box center [525, 692] width 235 height 17
click at [405, 678] on input "Gelezen en goedgekeurd door SAM MEERSSCHAUT op 15/09/25" at bounding box center [405, 678] width 1 height 1
checkbox input "true"
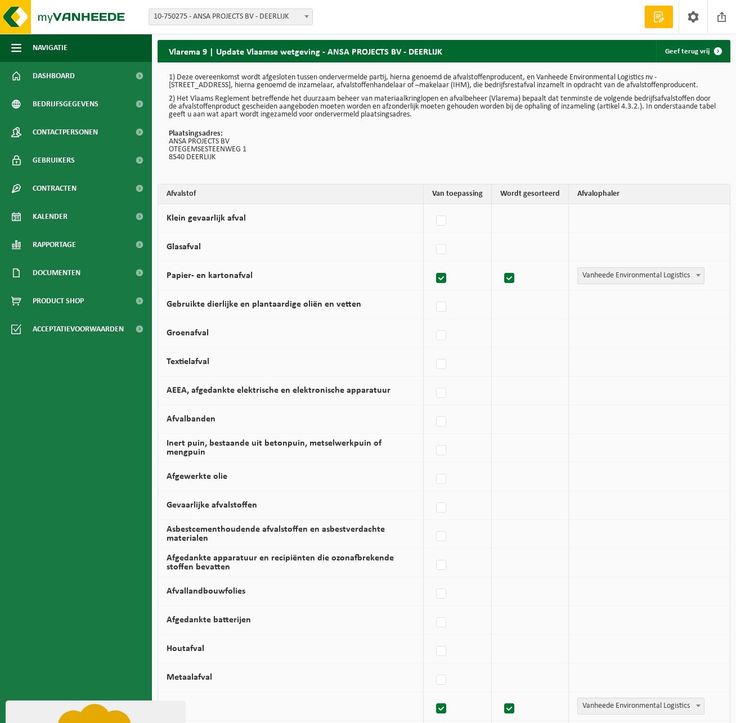
scroll to position [0, 0]
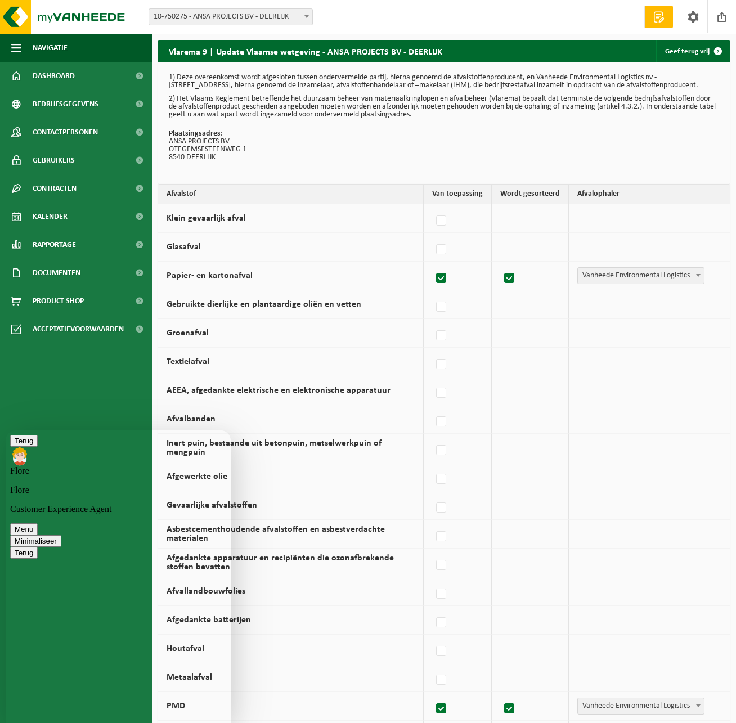
type textarea "wij hebben een container "gemengd" afval. waartoe behoort deze? of moet deze ni…"
click at [283, 365] on td "Textielafval" at bounding box center [291, 362] width 266 height 29
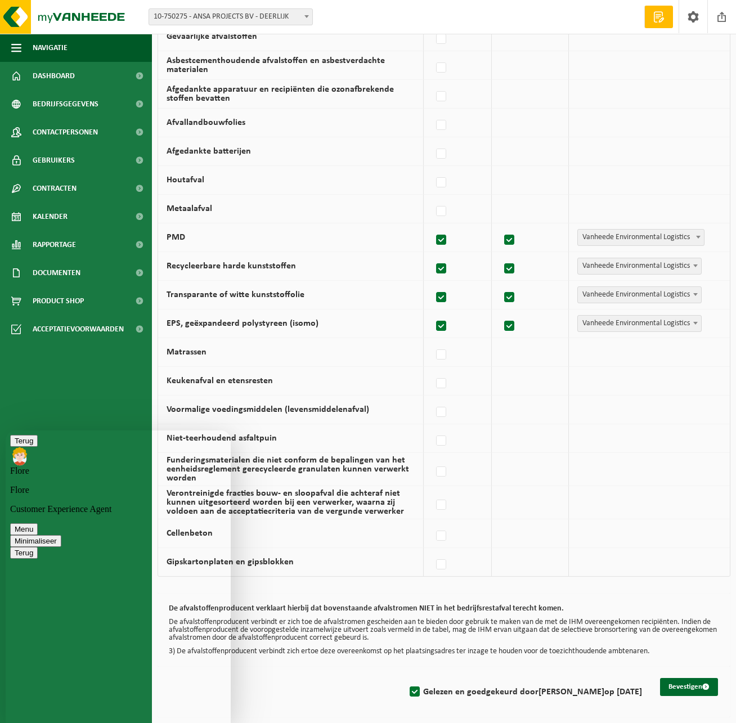
scroll to position [474, 0]
drag, startPoint x: 167, startPoint y: 442, endPoint x: 114, endPoint y: 436, distance: 52.7
click at [108, 485] on p "Flore" at bounding box center [118, 490] width 216 height 10
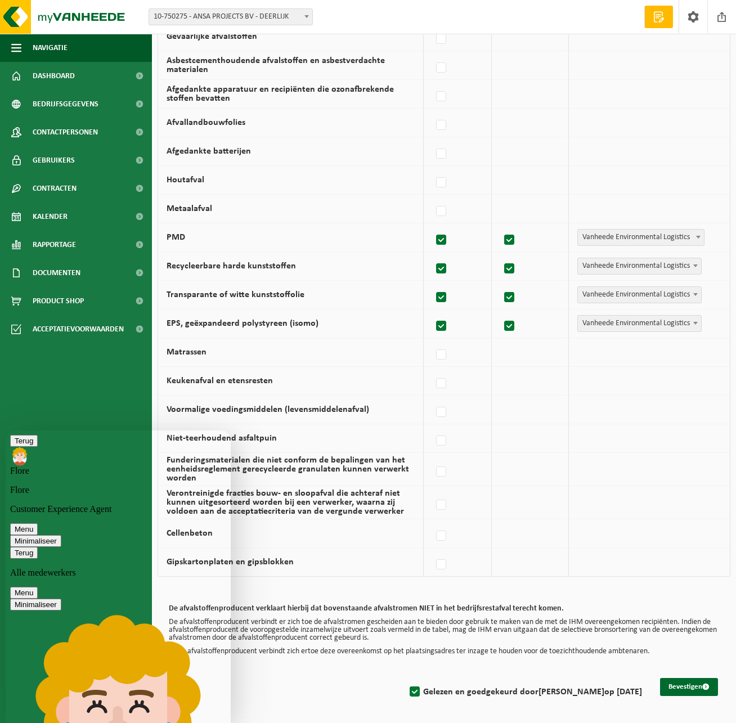
click at [36, 547] on div "Terug Alle medewerkers" at bounding box center [118, 562] width 216 height 31
click at [15, 549] on icon "button" at bounding box center [15, 553] width 0 height 8
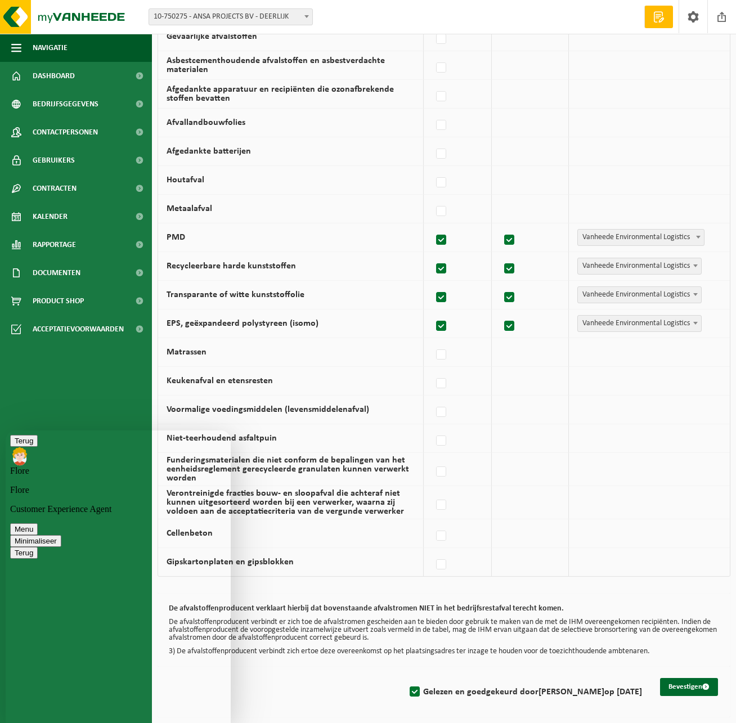
click at [540, 453] on td at bounding box center [530, 469] width 77 height 33
click at [89, 409] on ul "Navigatie Offerte aanvragen Afmelden Dashboard Bedrijfsgegevens Contactpersonen…" at bounding box center [76, 378] width 152 height 689
click at [21, 447] on button "Terug" at bounding box center [24, 441] width 28 height 12
click at [61, 447] on button "Minimaliseer" at bounding box center [35, 441] width 51 height 12
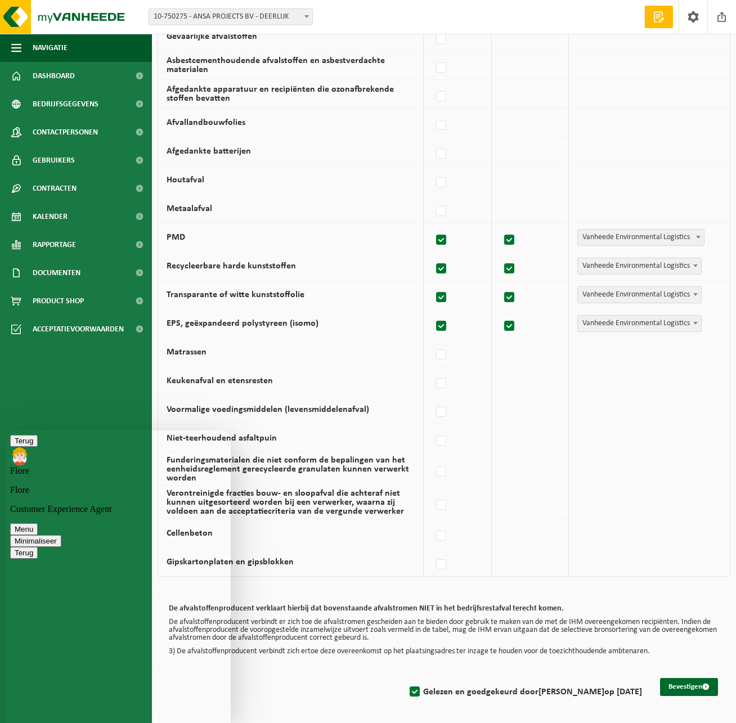
scroll to position [721, 0]
click at [553, 530] on td at bounding box center [530, 534] width 77 height 29
click at [682, 682] on button "Bevestigen" at bounding box center [689, 687] width 58 height 18
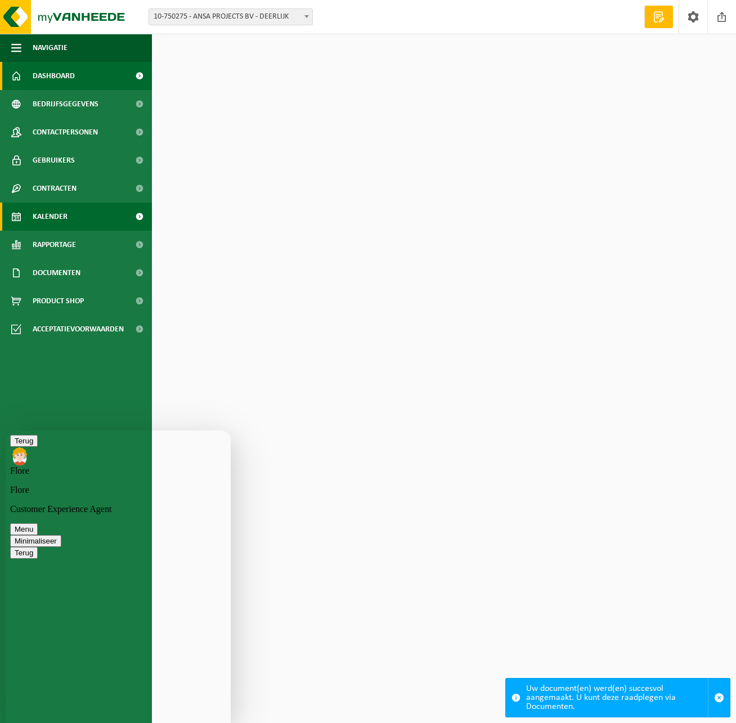
scroll to position [721, 0]
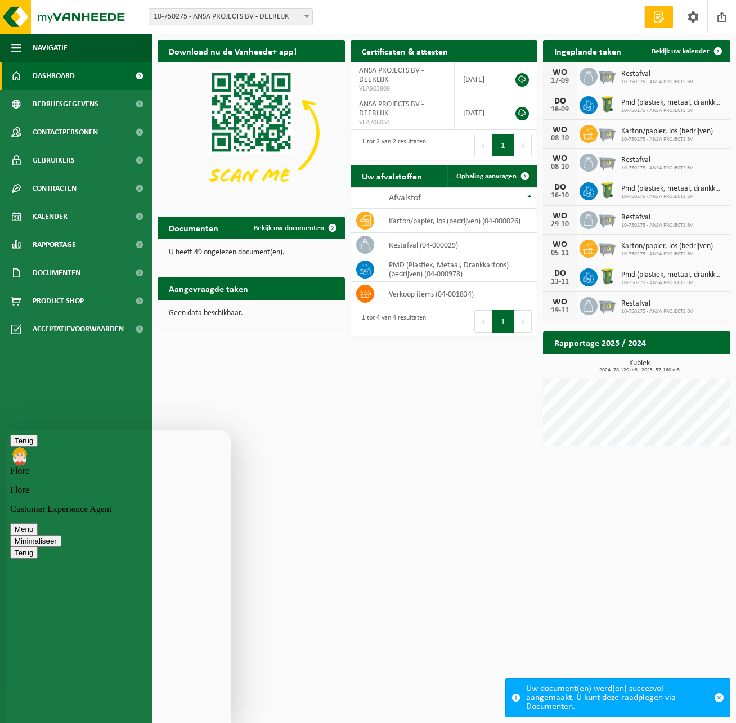
type textarea "restafval"
click at [60, 272] on span "Documenten" at bounding box center [57, 273] width 48 height 28
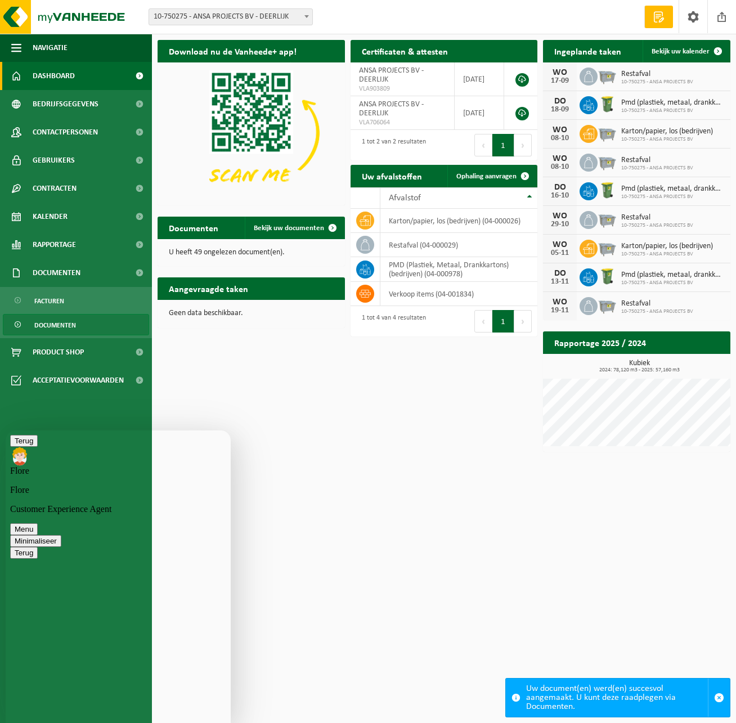
click at [68, 326] on span "Documenten" at bounding box center [55, 325] width 42 height 21
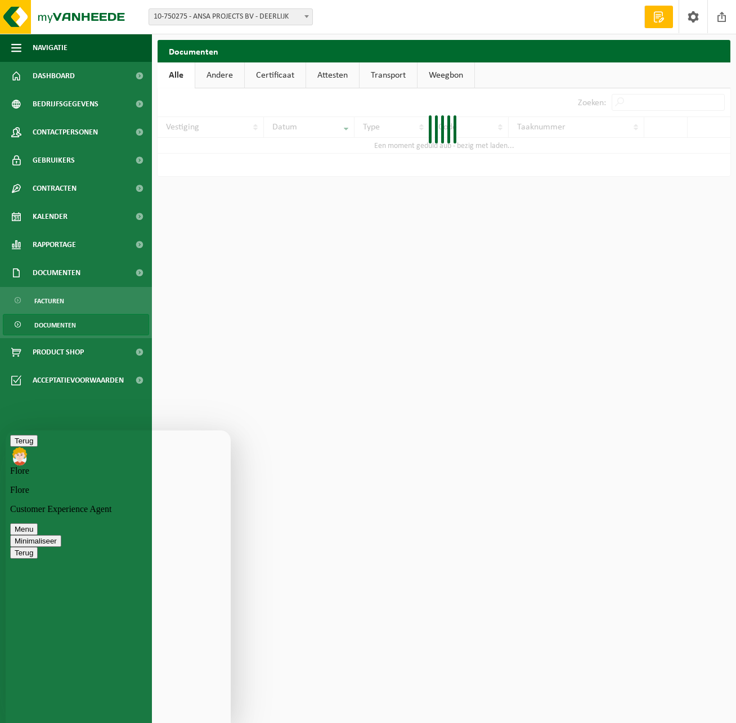
scroll to position [749, 0]
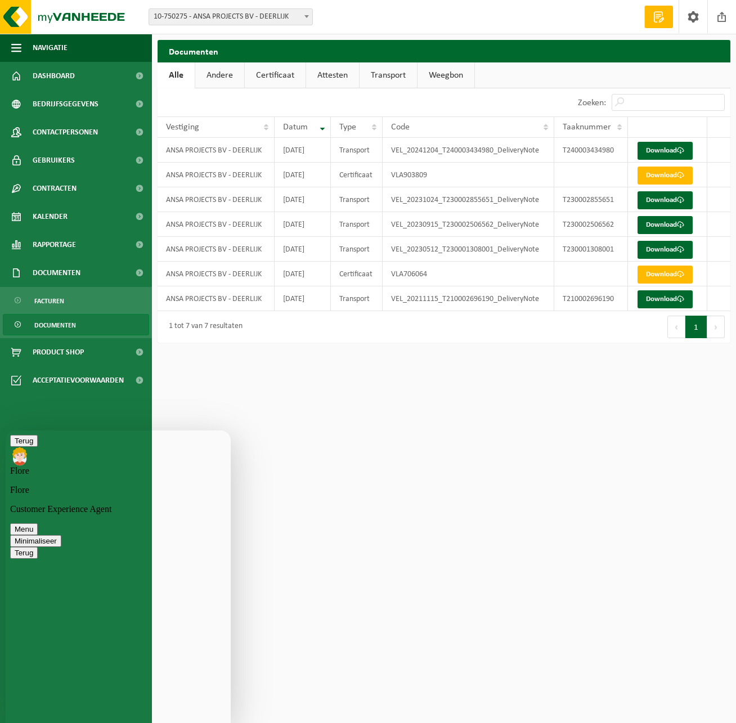
click at [334, 77] on link "Attesten" at bounding box center [332, 75] width 53 height 26
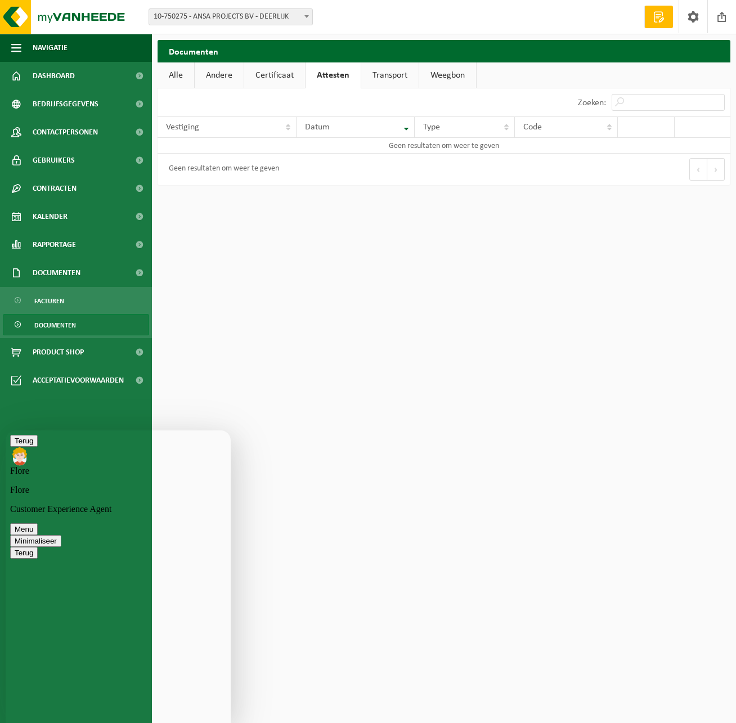
click at [285, 76] on link "Certificaat" at bounding box center [274, 75] width 61 height 26
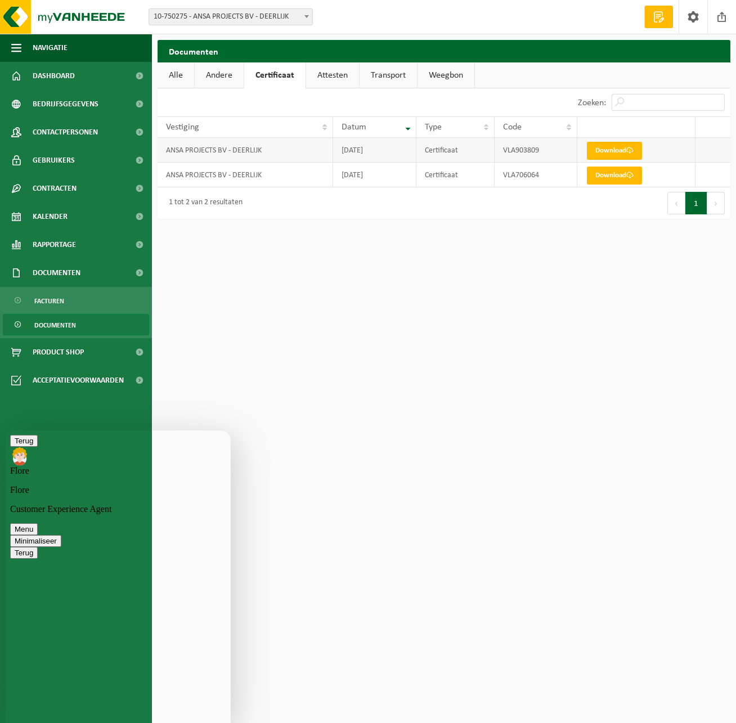
scroll to position [0, 0]
click at [334, 73] on link "Attesten" at bounding box center [332, 75] width 53 height 26
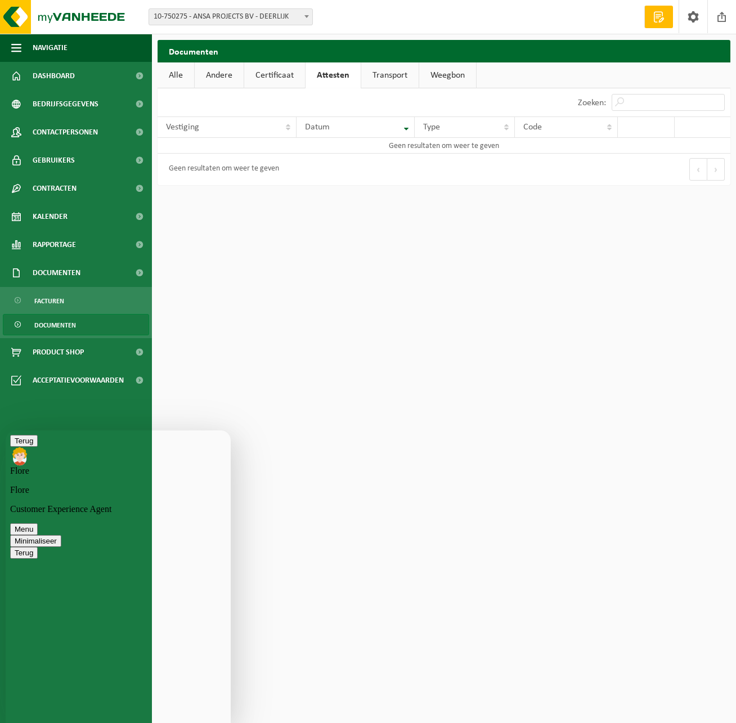
click at [396, 78] on link "Transport" at bounding box center [389, 75] width 57 height 26
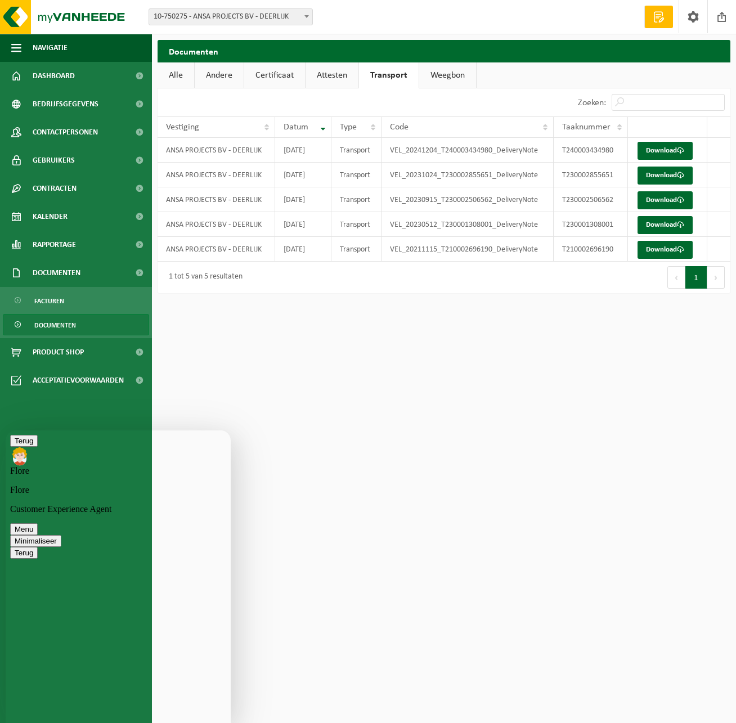
click at [446, 79] on link "Weegbon" at bounding box center [447, 75] width 57 height 26
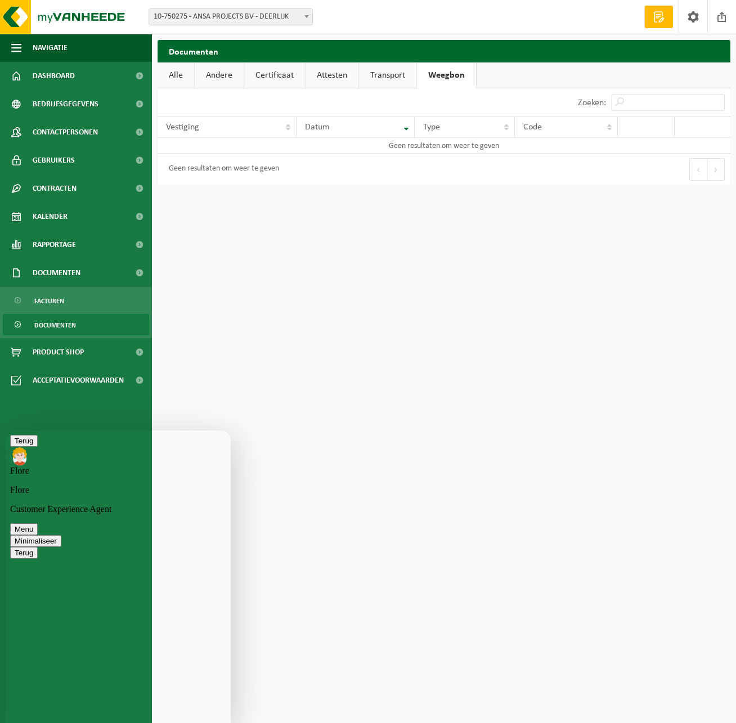
click at [279, 81] on link "Certificaat" at bounding box center [274, 75] width 61 height 26
